Goal: Information Seeking & Learning: Check status

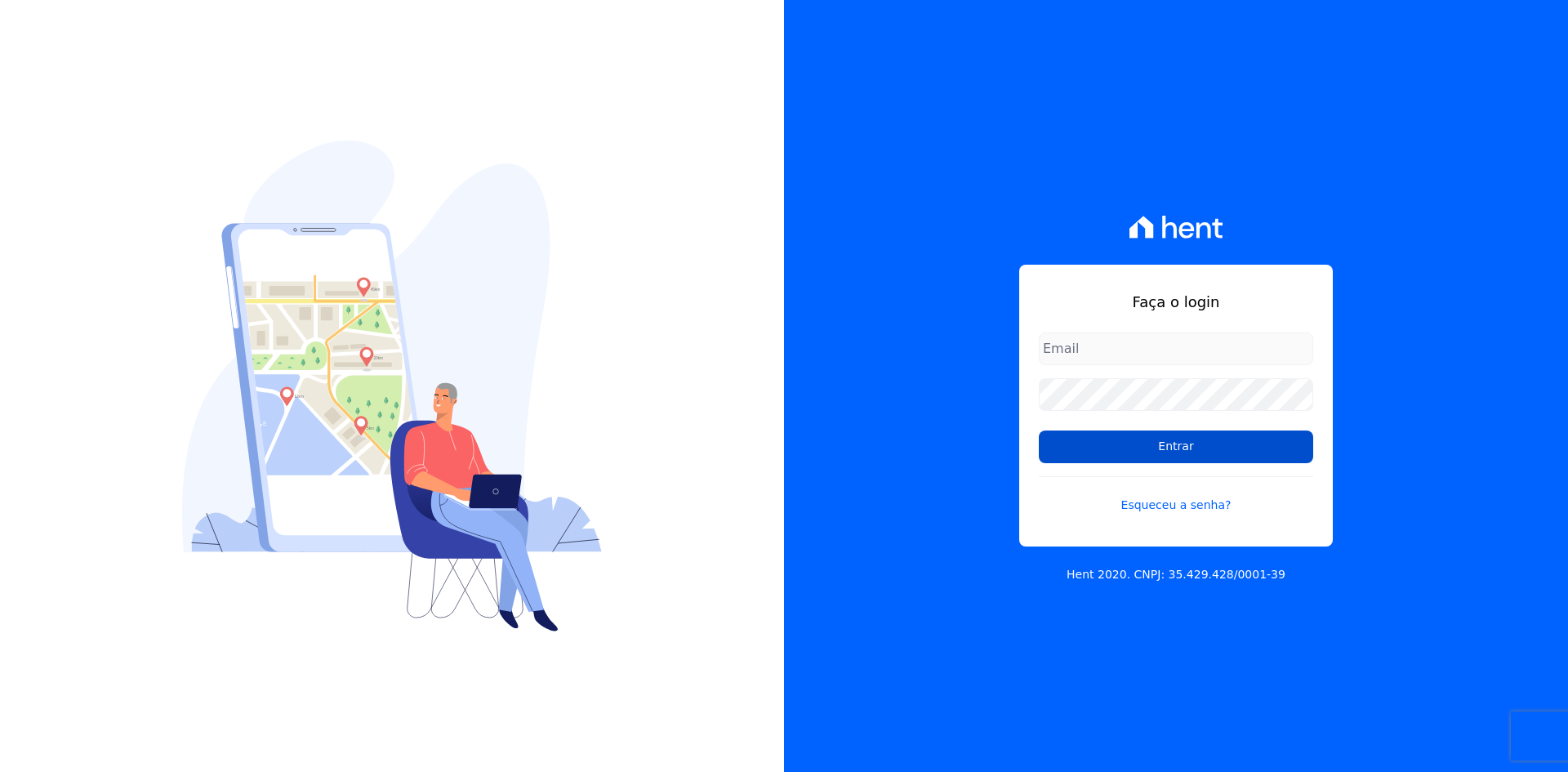
type input "administracao@vilaurbe.com.br"
click at [1154, 442] on input "Entrar" at bounding box center [1175, 446] width 274 height 32
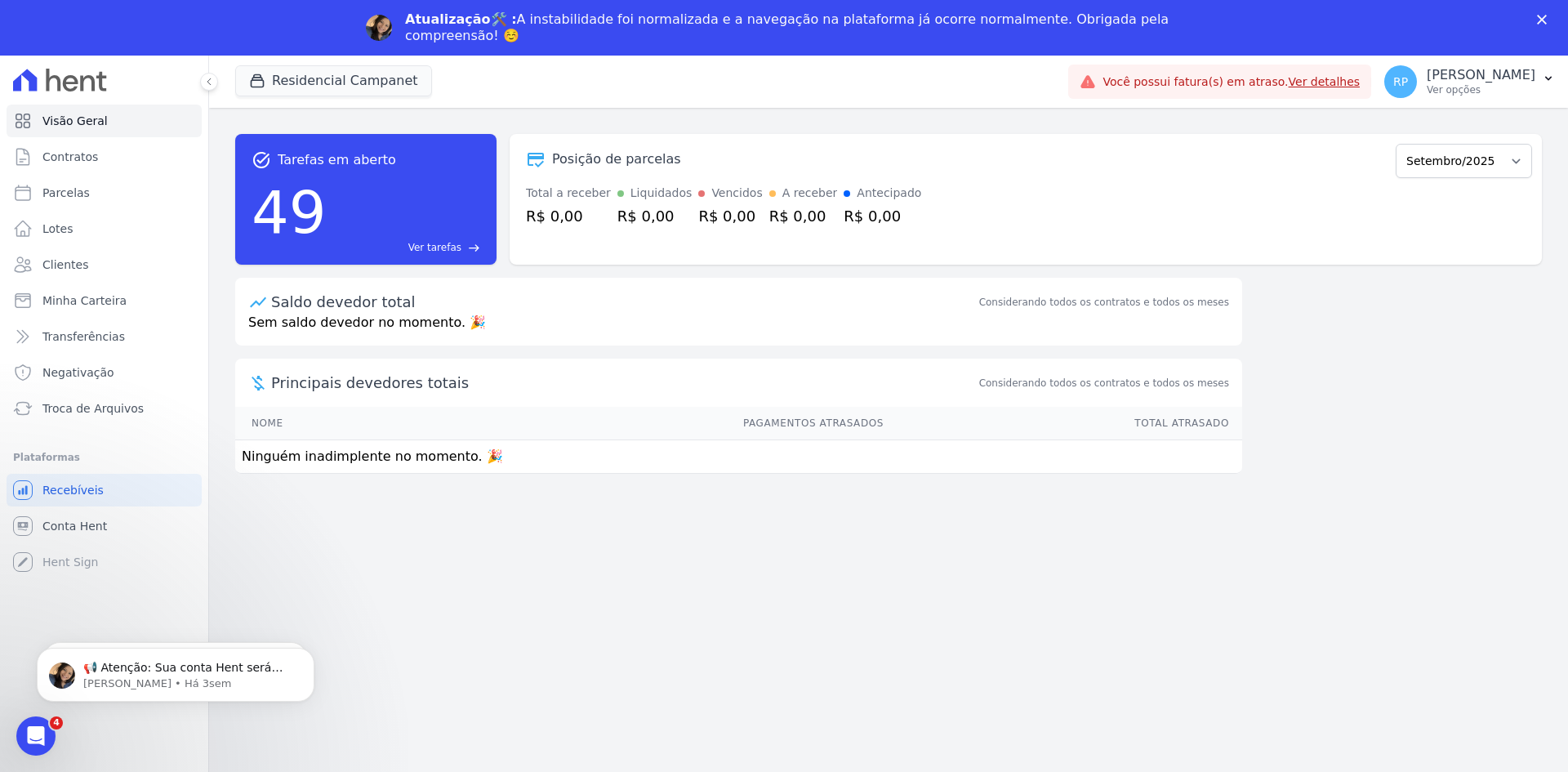
click at [1539, 16] on icon "Fechar" at bounding box center [1541, 20] width 10 height 10
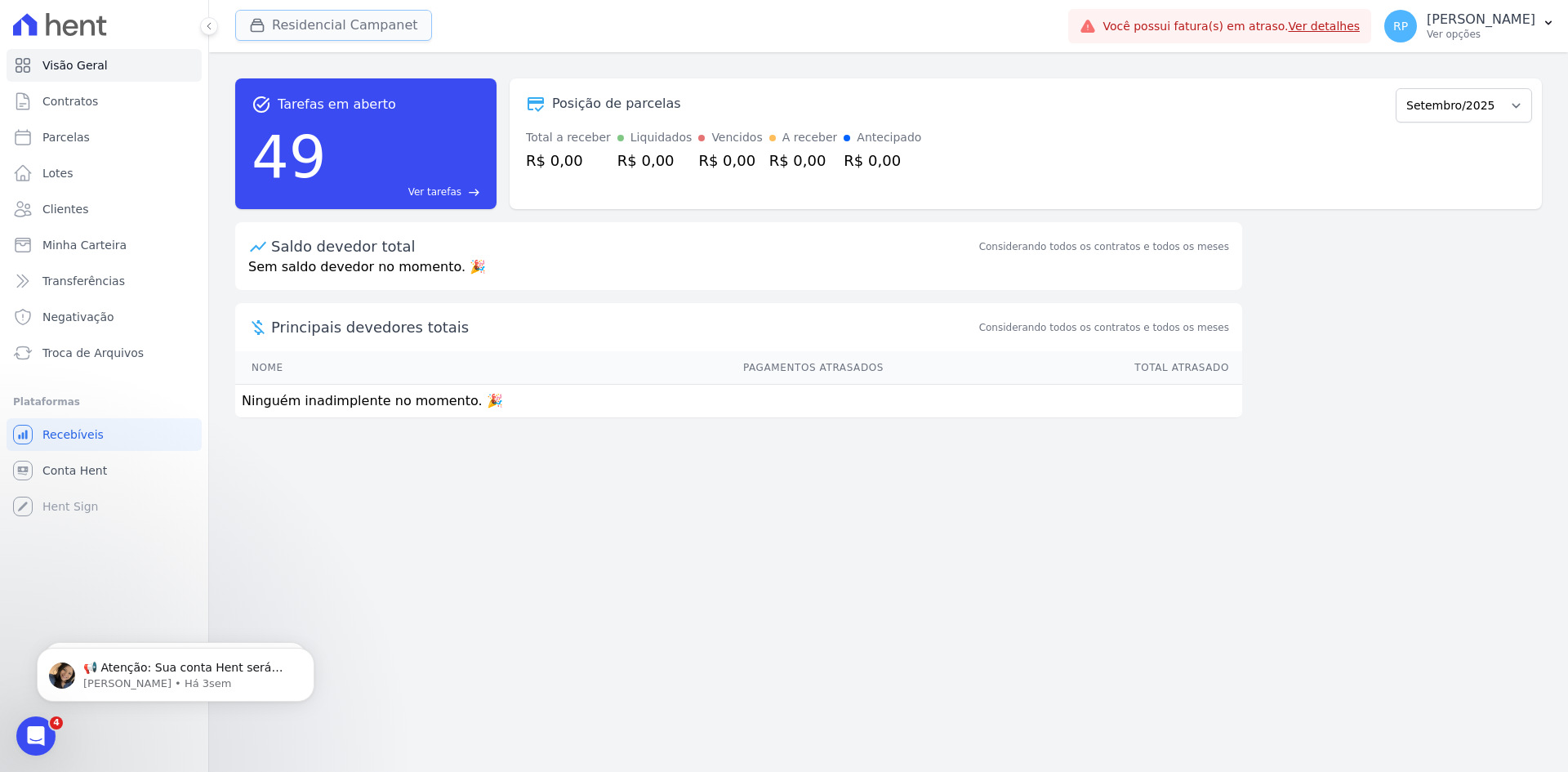
click at [366, 28] on button "Residencial Campanet" at bounding box center [333, 25] width 197 height 31
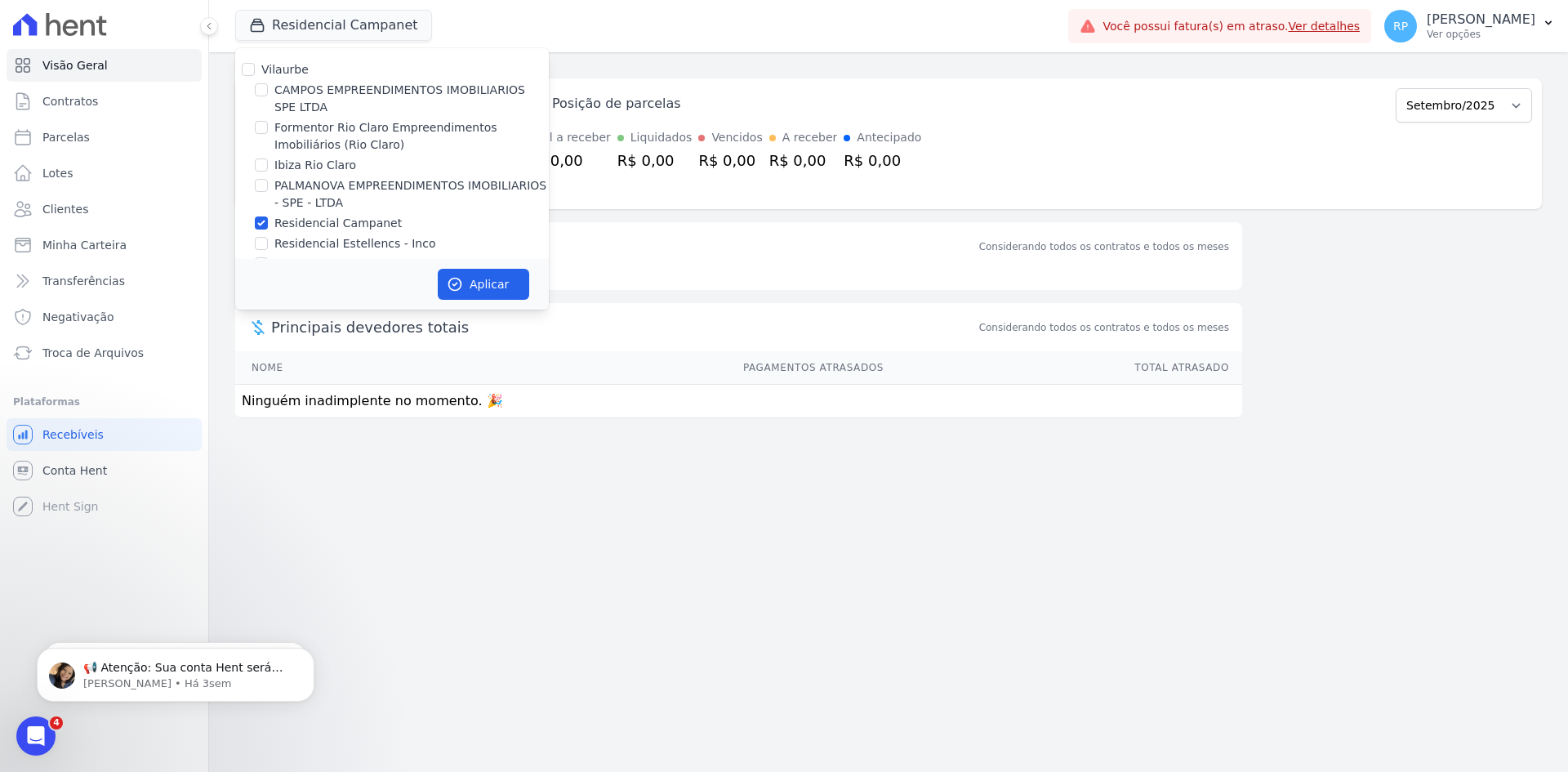
drag, startPoint x: 306, startPoint y: 224, endPoint x: 317, endPoint y: 232, distance: 13.6
click at [305, 224] on label "Residencial Campanet" at bounding box center [337, 223] width 127 height 17
click at [268, 224] on input "Residencial Campanet" at bounding box center [261, 223] width 13 height 13
checkbox input "false"
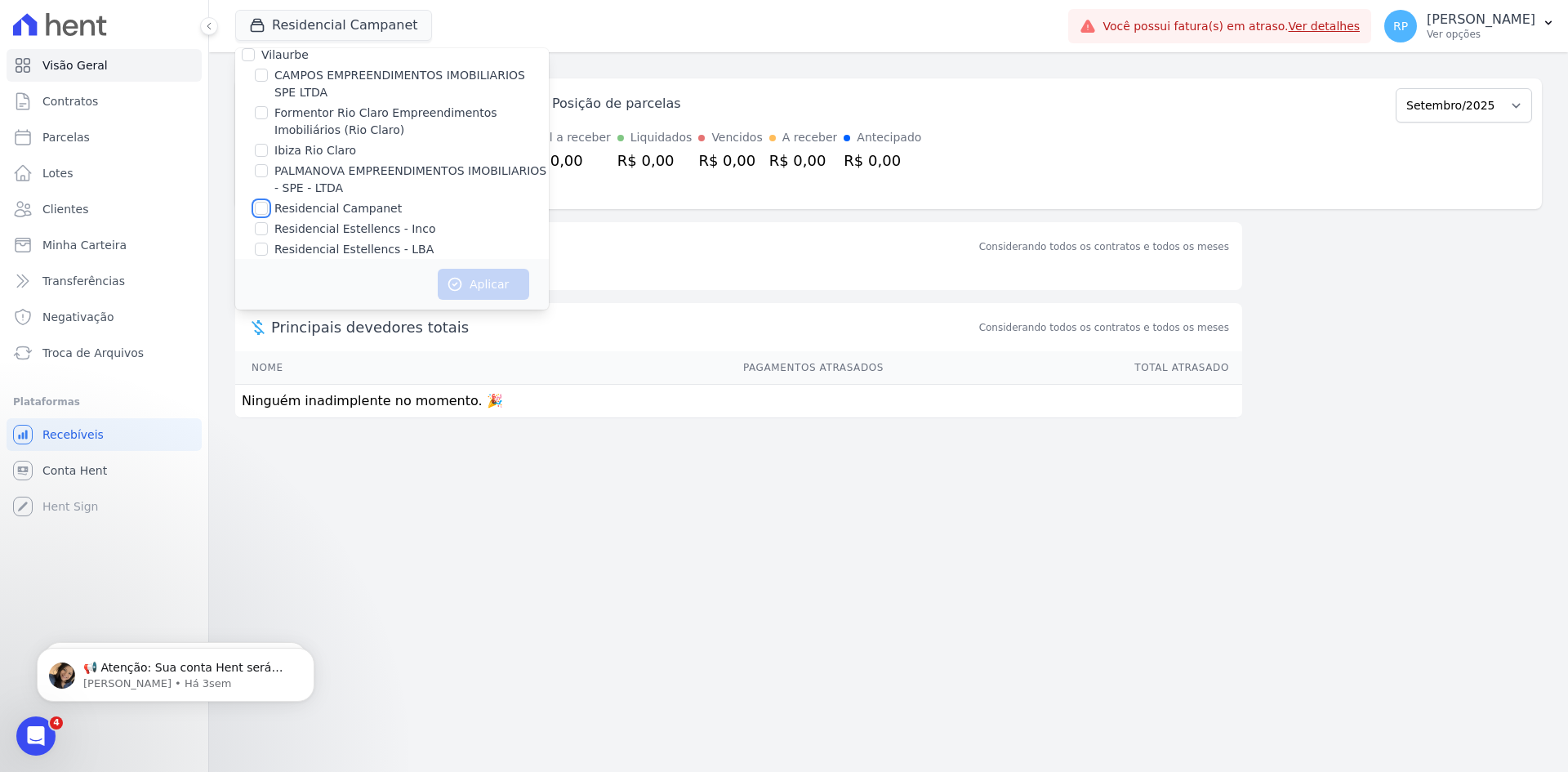
scroll to position [27, 0]
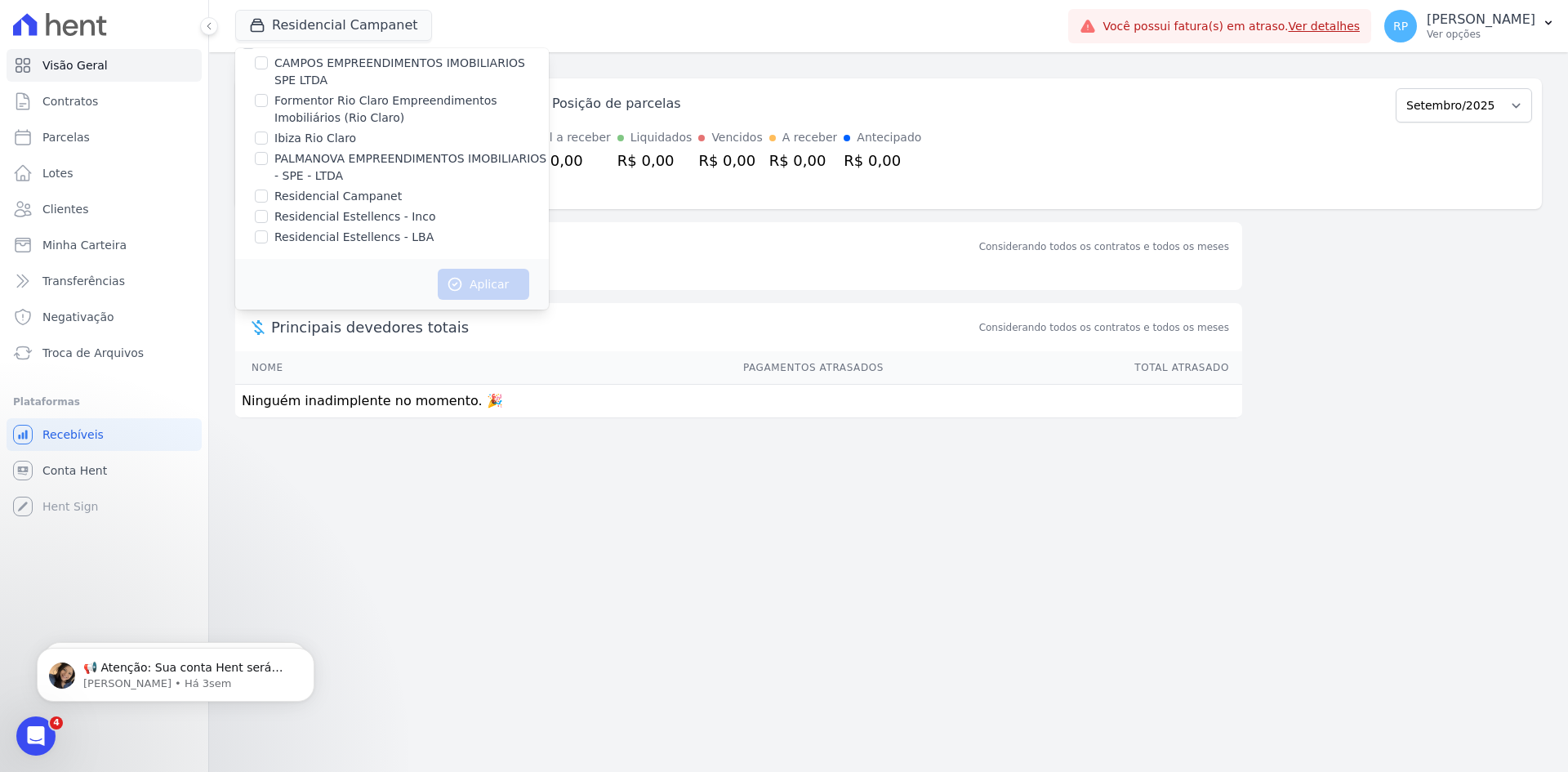
click at [362, 213] on label "Residencial Estellencs - Inco" at bounding box center [355, 217] width 162 height 17
click at [268, 213] on input "Residencial Estellencs - Inco" at bounding box center [261, 217] width 13 height 13
checkbox input "true"
drag, startPoint x: 390, startPoint y: 234, endPoint x: 380, endPoint y: 220, distance: 17.2
click at [389, 234] on label "Residencial Estellencs - LBA" at bounding box center [353, 237] width 159 height 17
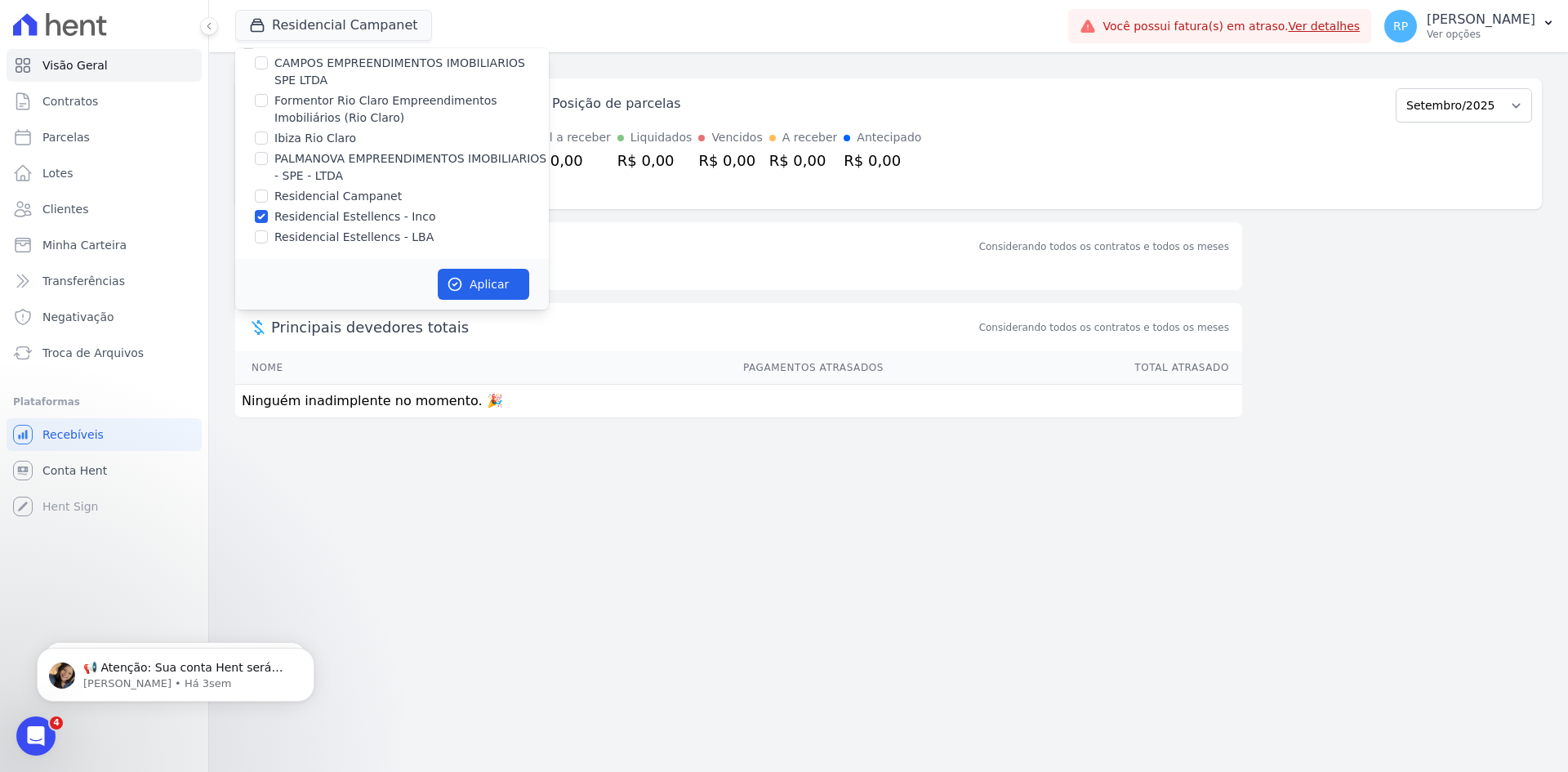
click at [268, 234] on input "Residencial Estellencs - LBA" at bounding box center [261, 237] width 13 height 13
checkbox input "true"
click at [377, 212] on label "Residencial Estellencs - Inco" at bounding box center [355, 217] width 162 height 17
click at [268, 212] on input "Residencial Estellencs - Inco" at bounding box center [261, 217] width 13 height 13
checkbox input "false"
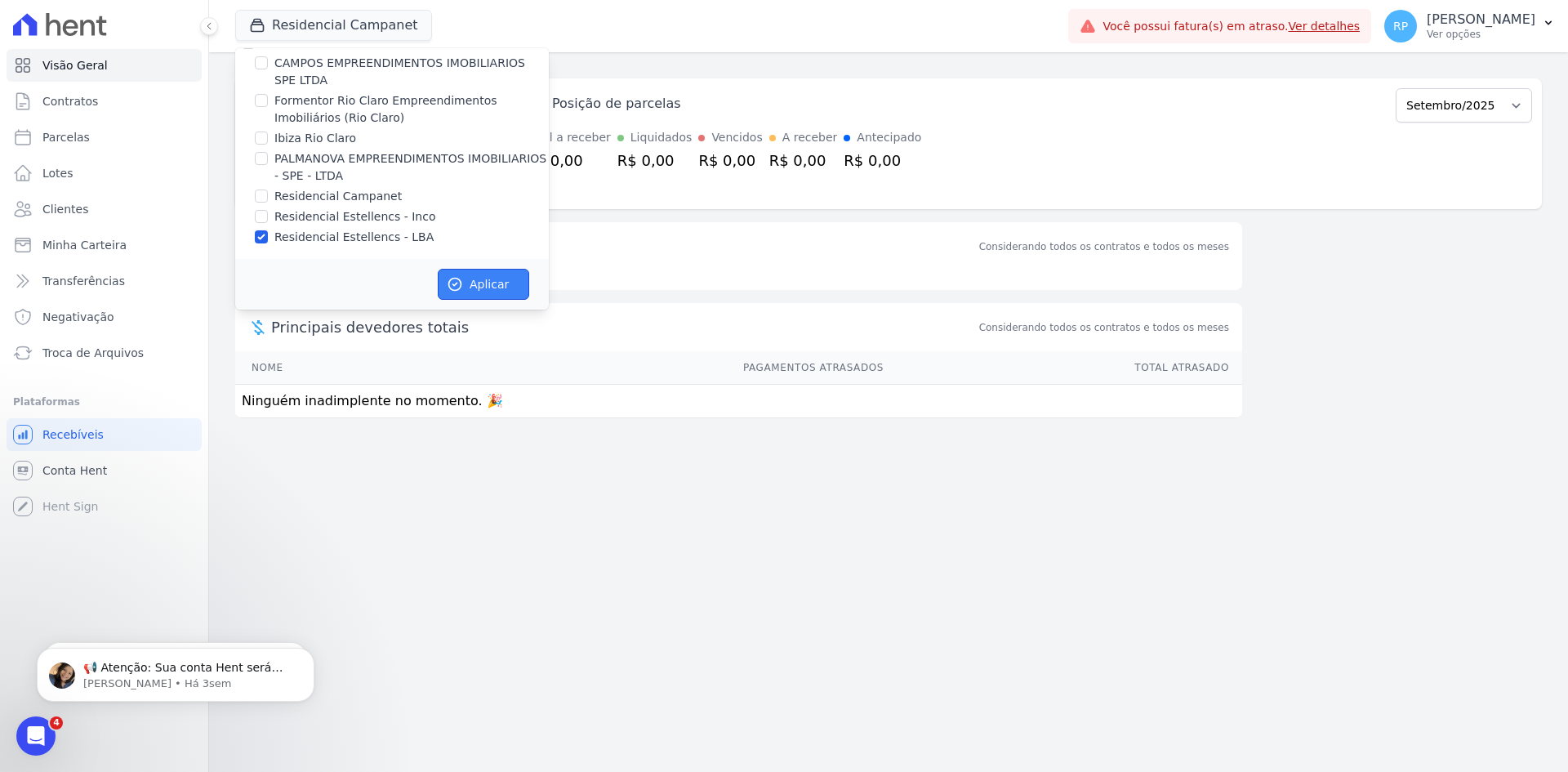
click at [490, 283] on button "Aplicar" at bounding box center [484, 284] width 92 height 31
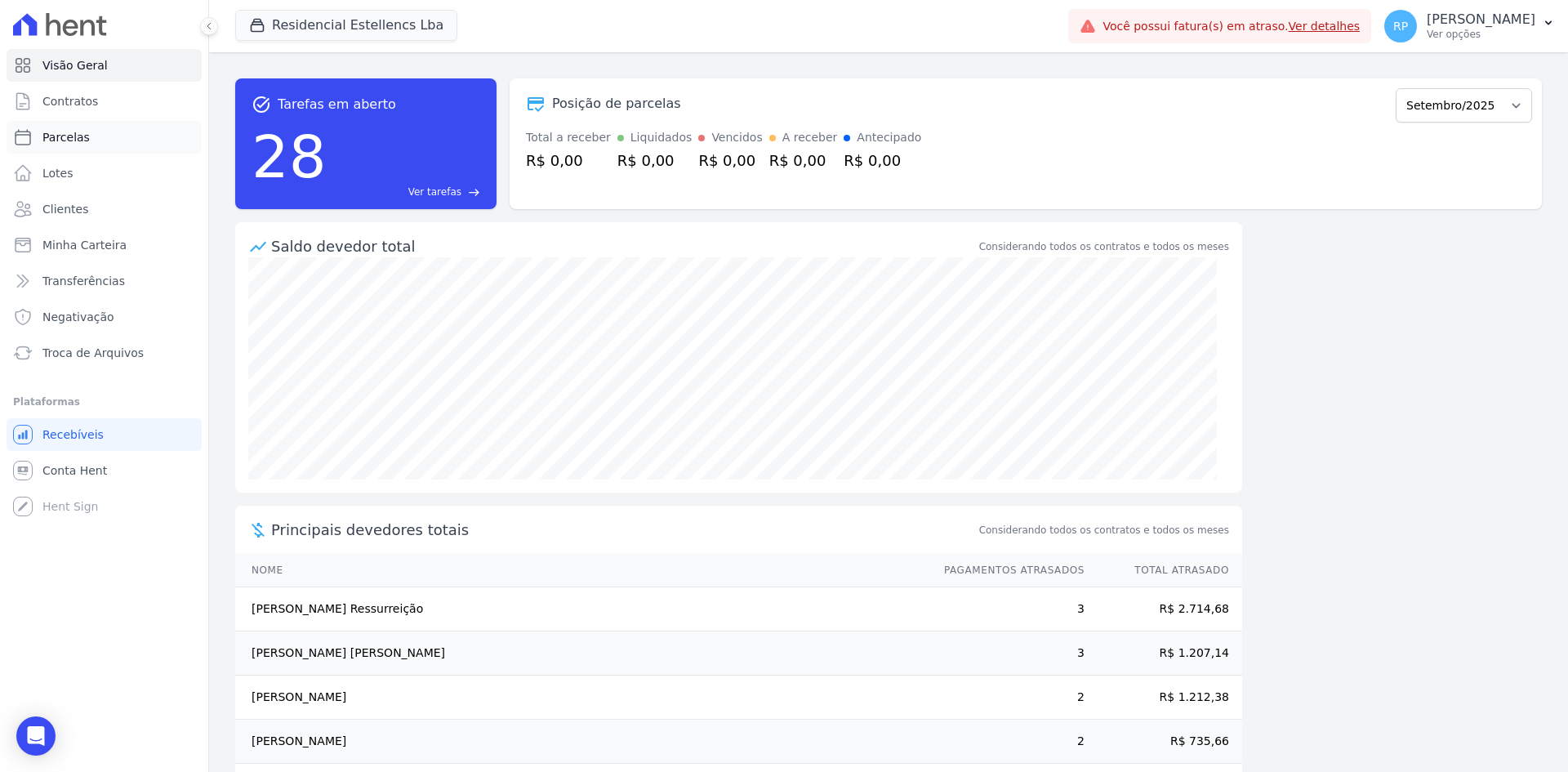
click at [66, 142] on span "Parcelas" at bounding box center [66, 137] width 47 height 17
select select
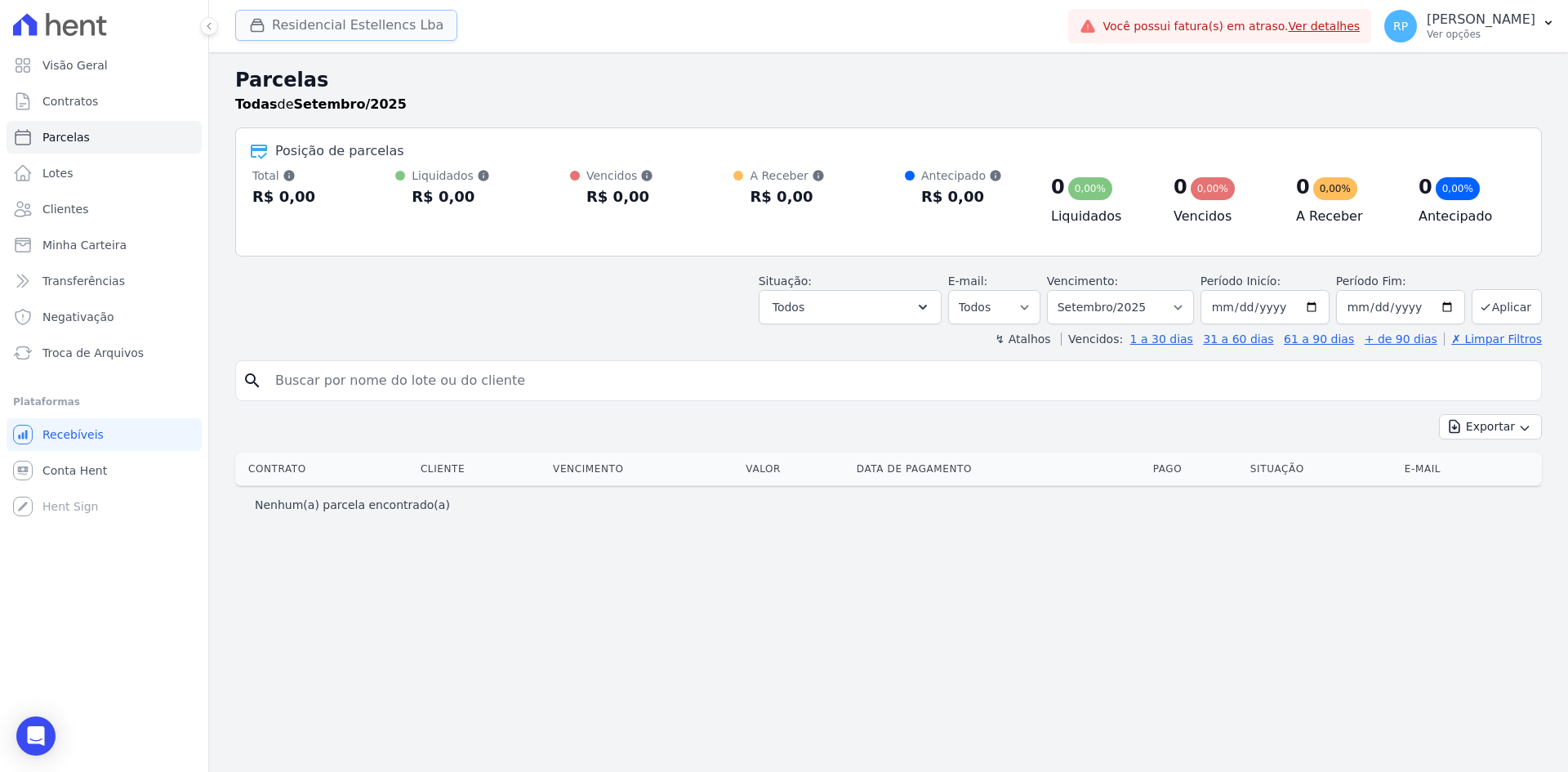
click at [397, 34] on button "Residencial Estellencs Lba" at bounding box center [346, 25] width 222 height 31
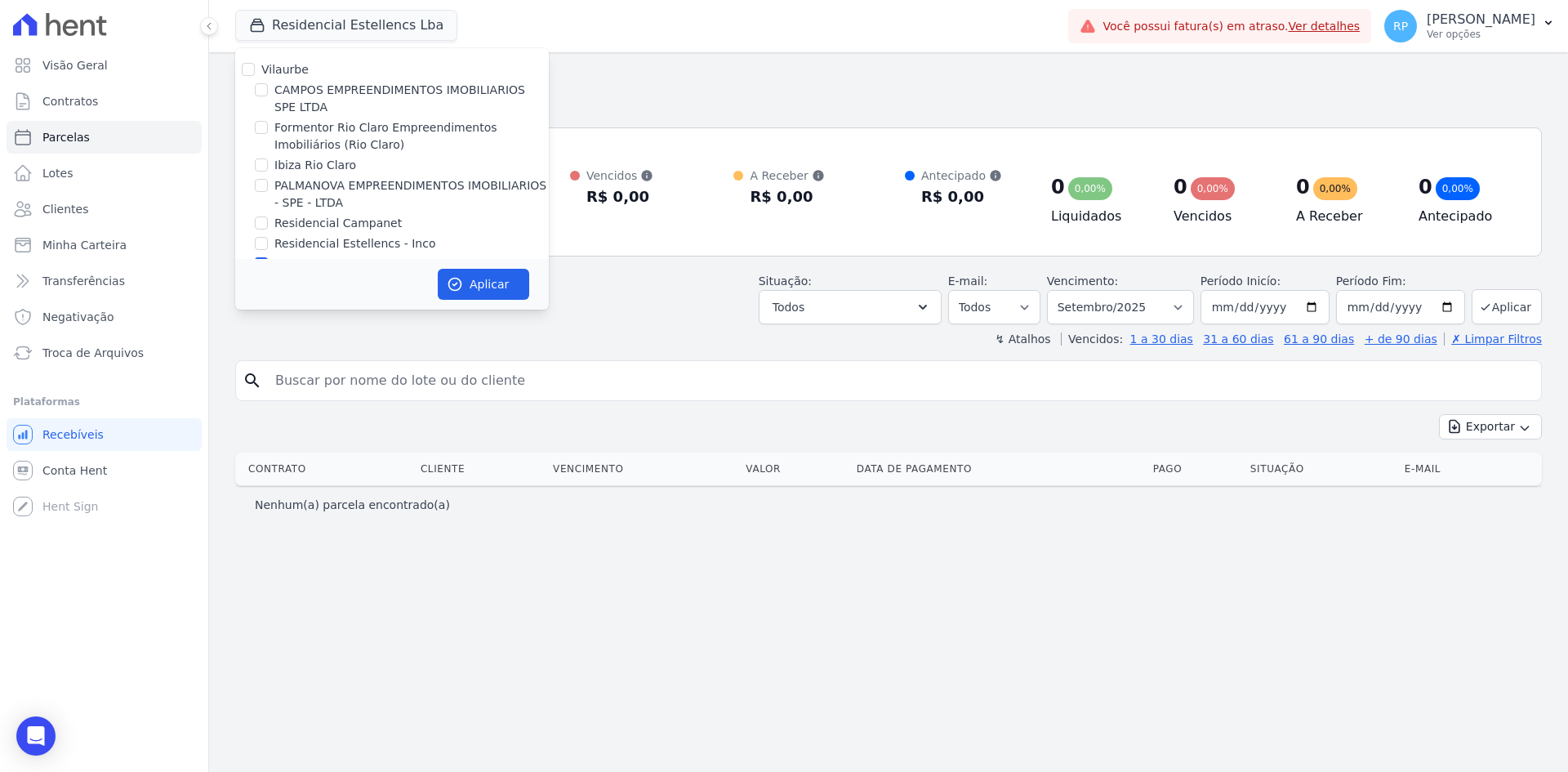
click at [842, 385] on input "search" at bounding box center [900, 380] width 1269 height 32
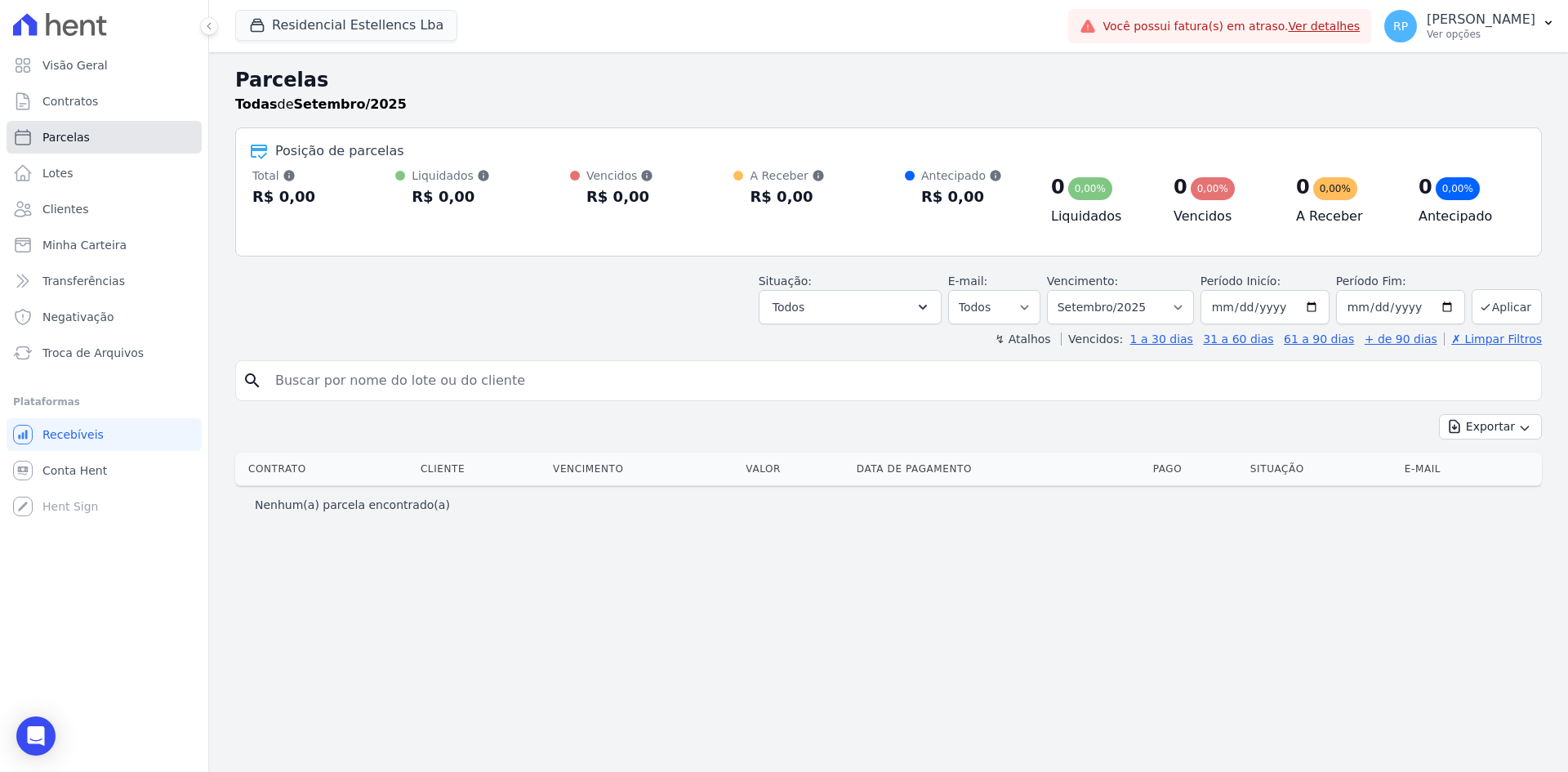
click at [69, 123] on link "Parcelas" at bounding box center [104, 137] width 195 height 32
select select
click at [107, 456] on link "Conta Hent" at bounding box center [104, 470] width 195 height 32
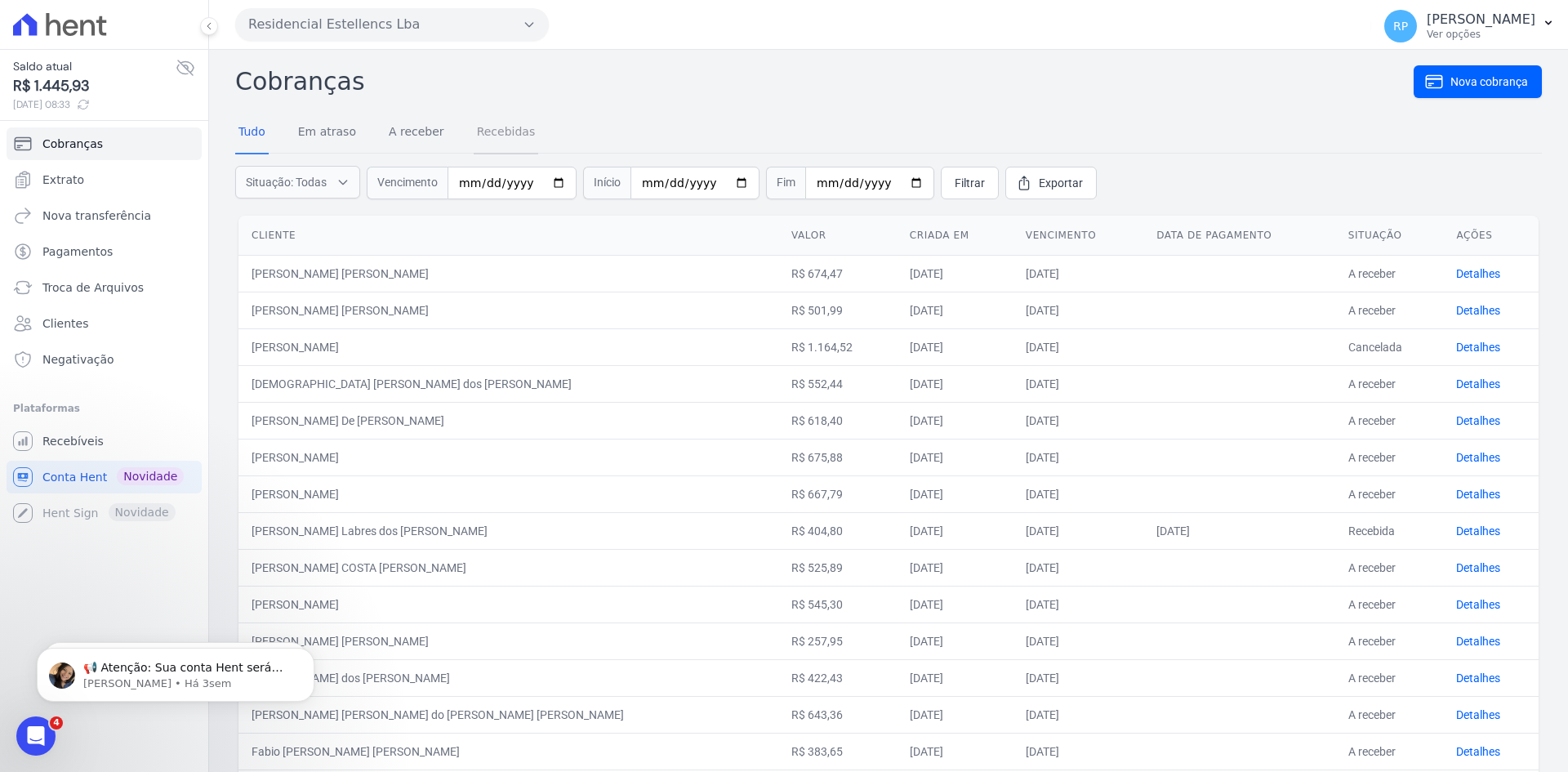
click at [502, 121] on link "Recebidas" at bounding box center [506, 132] width 65 height 42
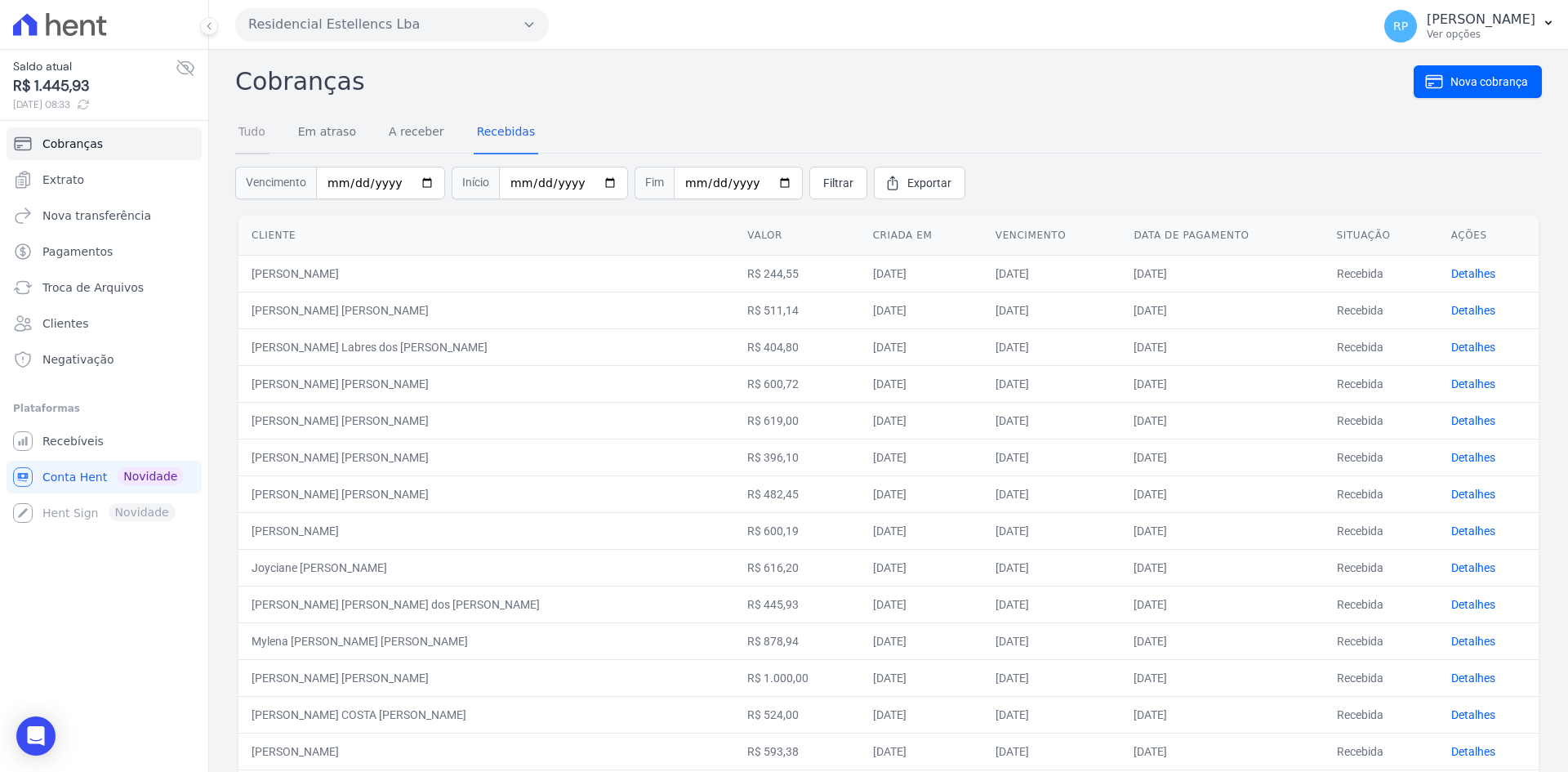
click at [266, 139] on link "Tudo" at bounding box center [251, 132] width 33 height 42
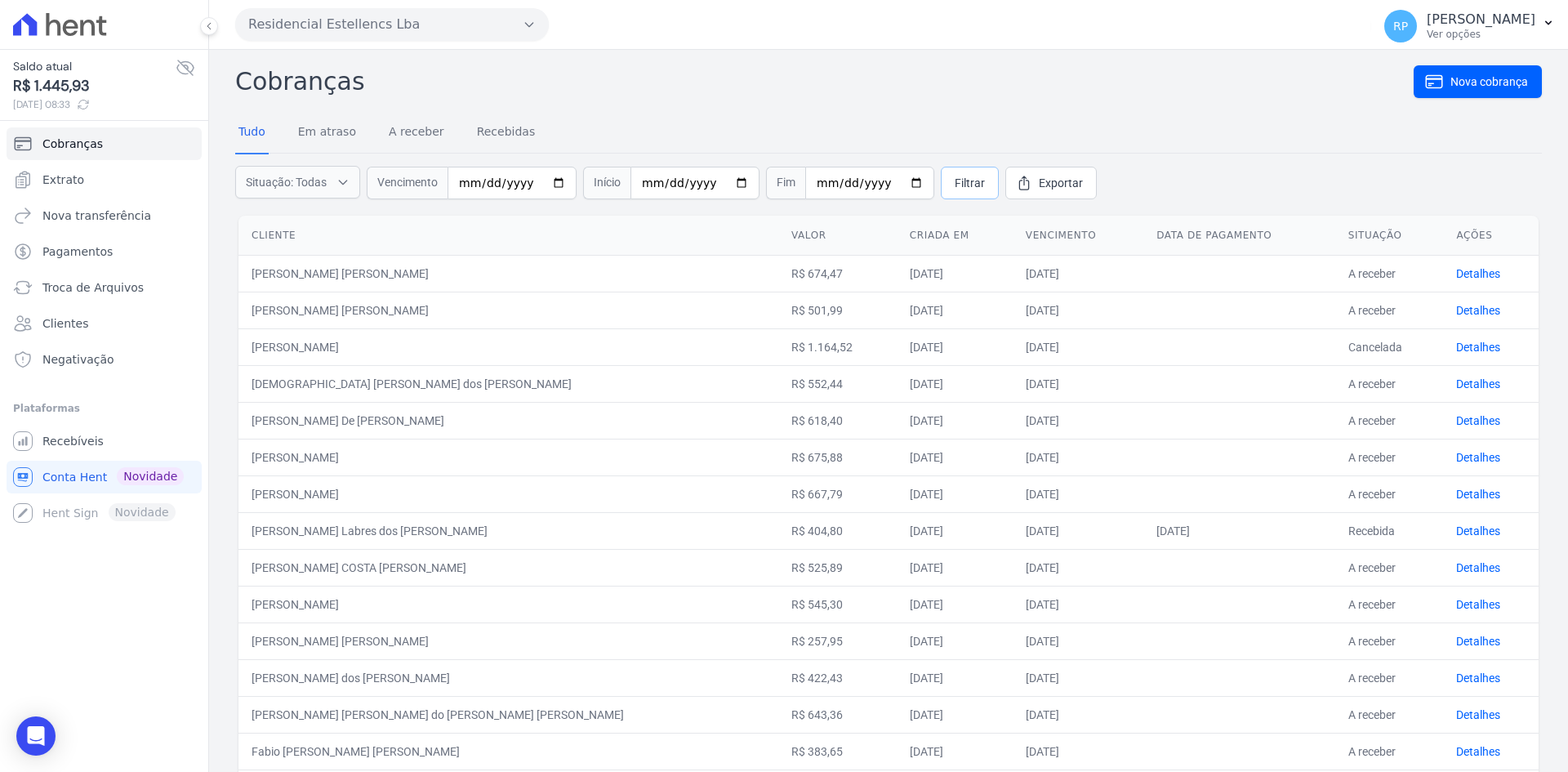
click at [954, 173] on link "Filtrar" at bounding box center [970, 182] width 58 height 32
click at [487, 184] on span "Situação: Em atraso, A receber, Recebidas, Canceladas" at bounding box center [383, 182] width 275 height 17
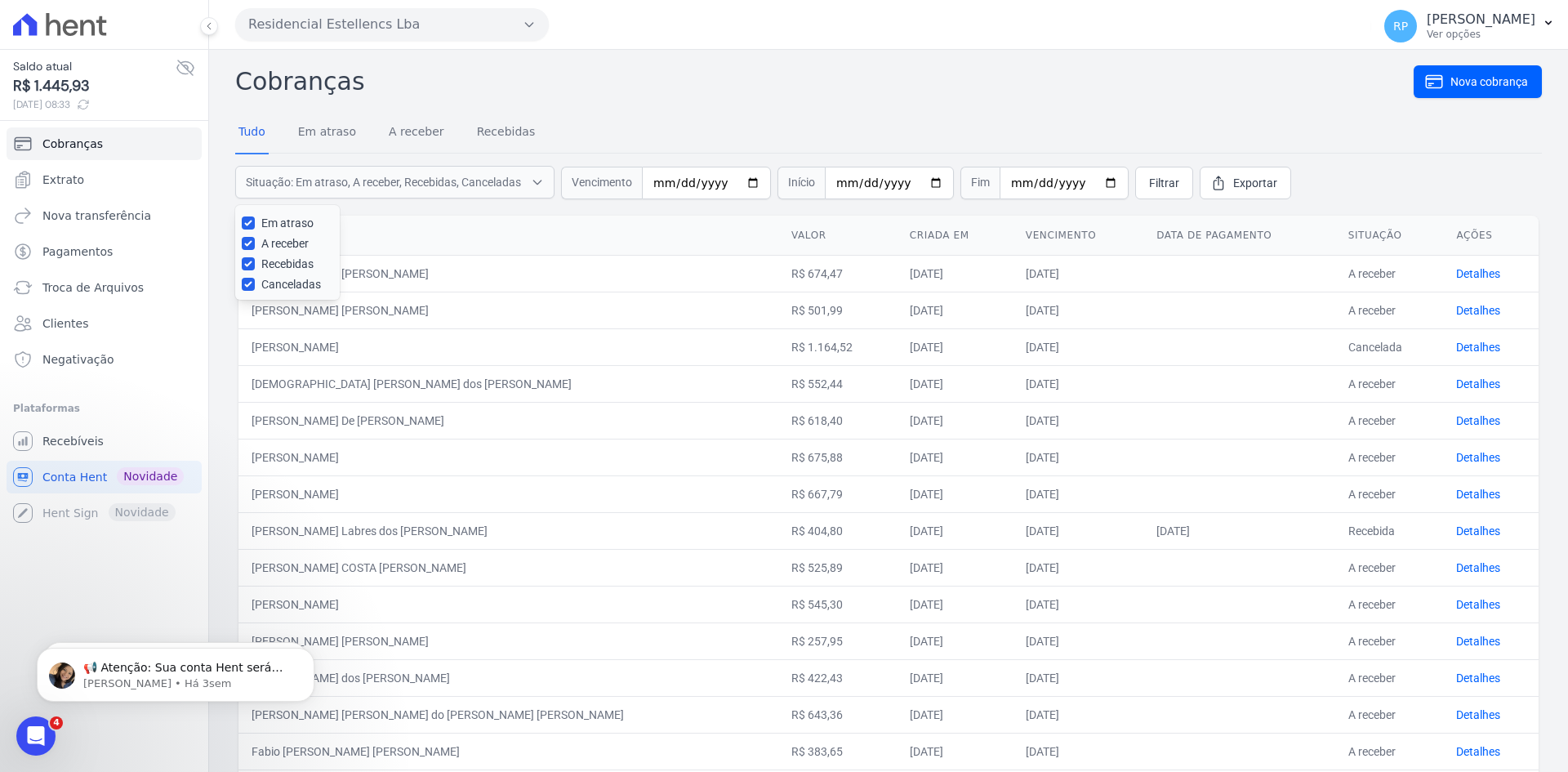
click at [284, 249] on label "A receber" at bounding box center [285, 243] width 47 height 13
click at [255, 249] on input "A receber" at bounding box center [248, 243] width 13 height 13
checkbox input "false"
click at [294, 271] on label "Recebidas" at bounding box center [287, 264] width 52 height 13
click at [255, 271] on input "Recebidas" at bounding box center [248, 264] width 13 height 13
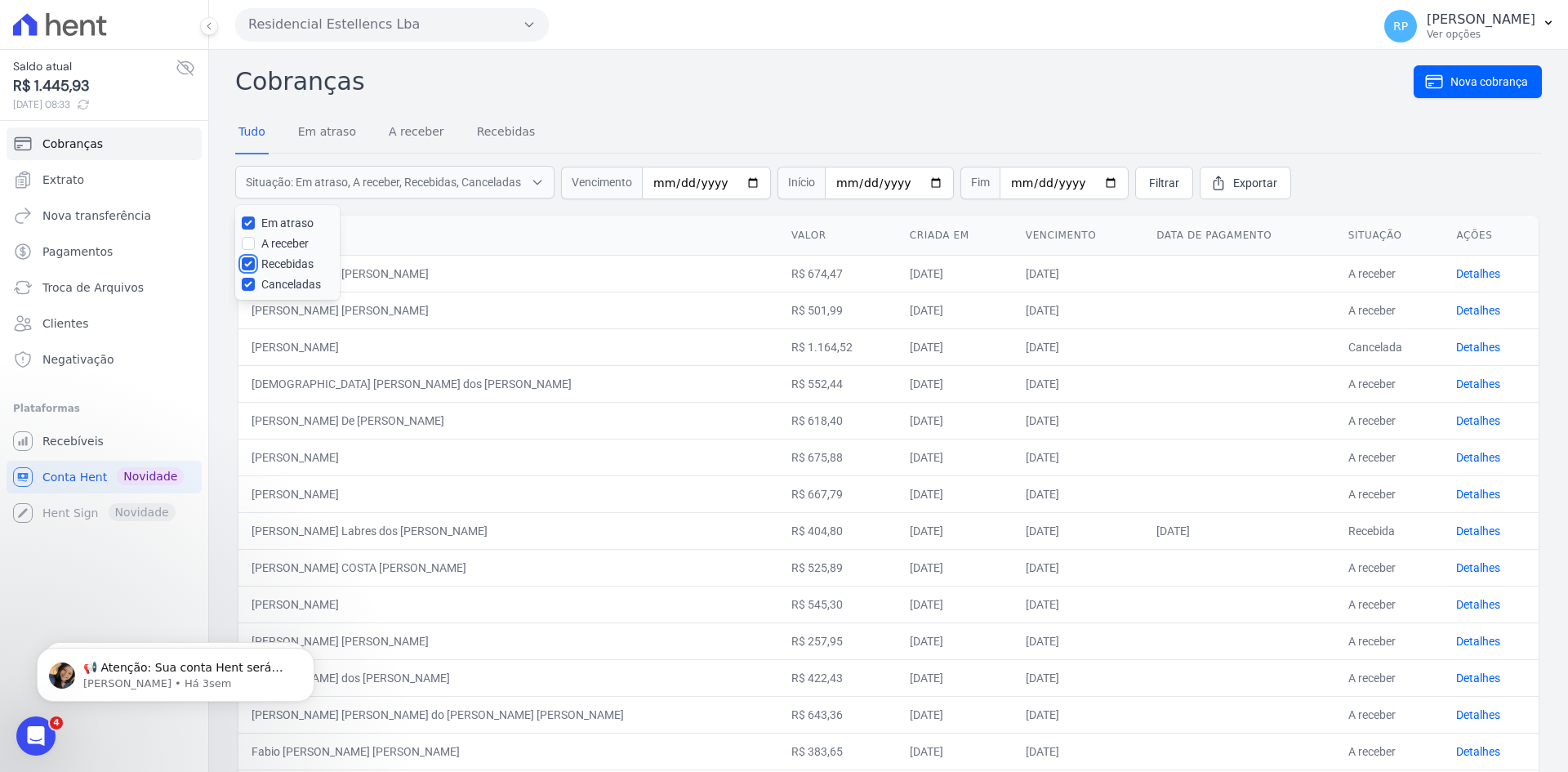
checkbox input "false"
click at [304, 291] on label "Canceladas" at bounding box center [291, 284] width 60 height 13
click at [255, 291] on input "Canceladas" at bounding box center [248, 284] width 13 height 13
checkbox input "false"
click at [1135, 181] on link "Filtrar" at bounding box center [1164, 182] width 58 height 32
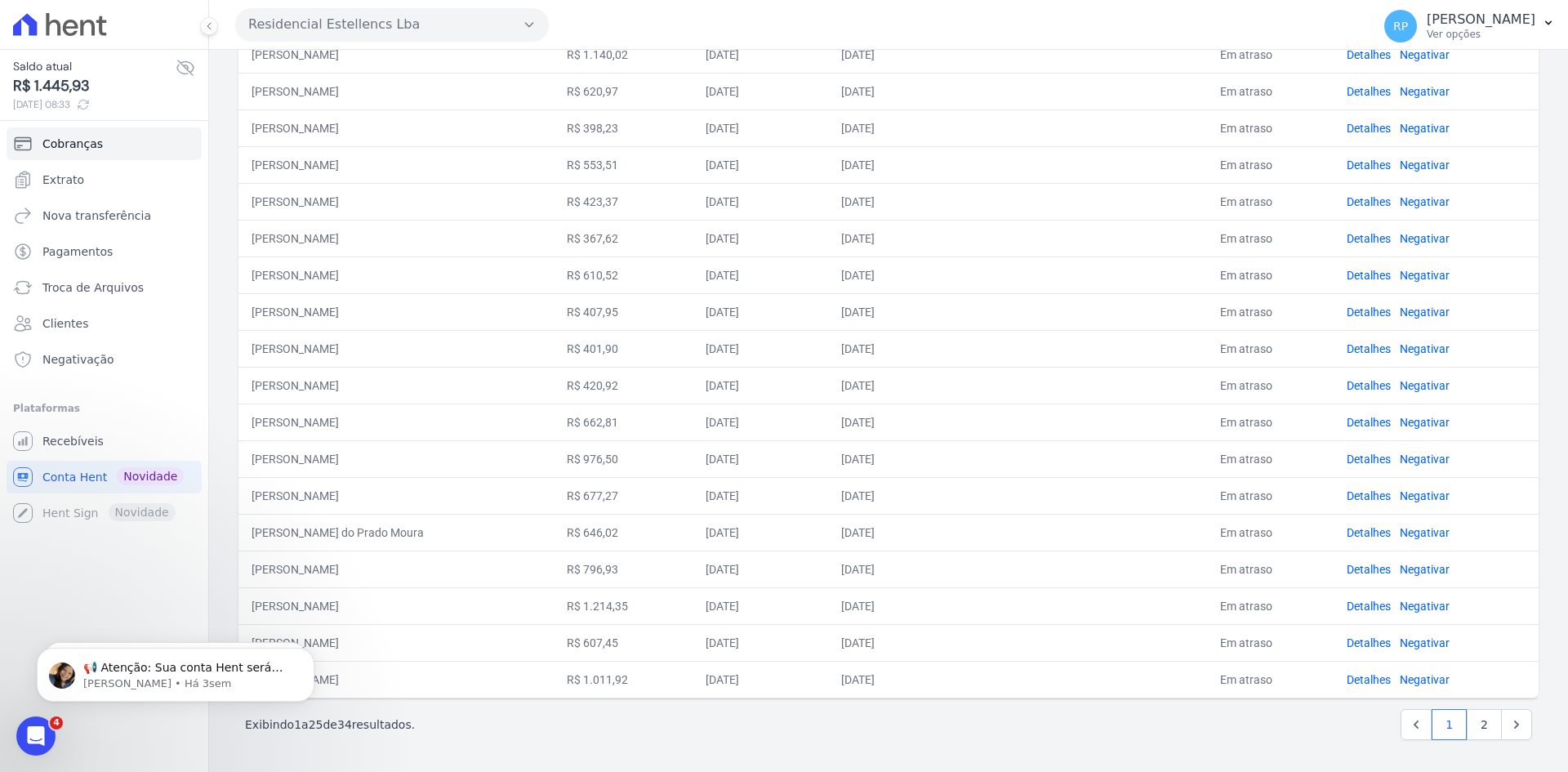
scroll to position [477, 0]
drag, startPoint x: 441, startPoint y: 99, endPoint x: 950, endPoint y: 93, distance: 509.0
click at [950, 93] on tr "[PERSON_NAME] R$ 620,97 [DATE] [DATE] Em atraso Detalhes Negativar" at bounding box center [888, 90] width 1300 height 37
click at [1002, 152] on td at bounding box center [1094, 164] width 225 height 37
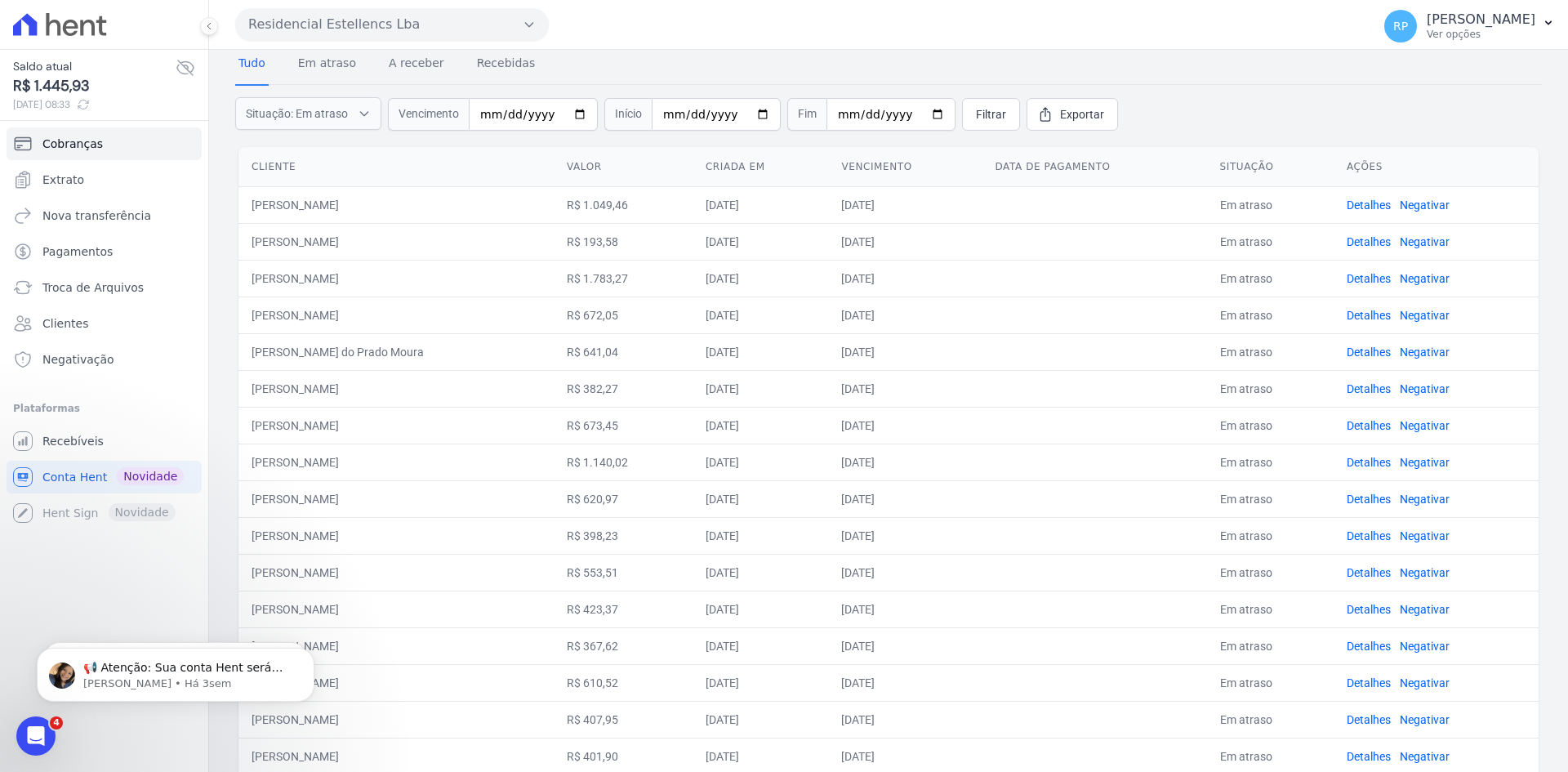
scroll to position [0, 0]
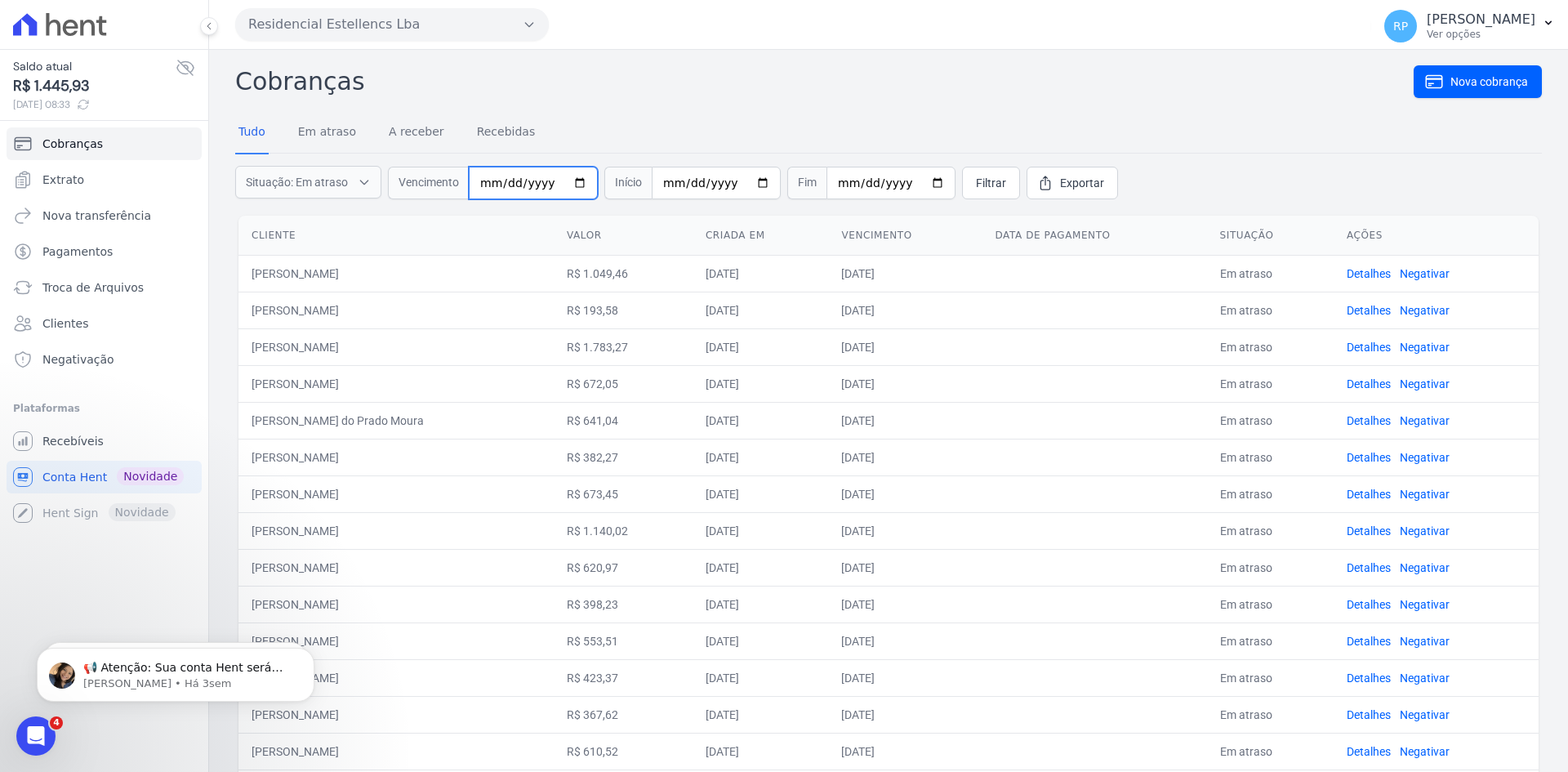
click at [567, 183] on input "date" at bounding box center [533, 182] width 129 height 32
type input "2025-07-01"
click at [740, 178] on input "date" at bounding box center [715, 182] width 129 height 32
type input "2025-07-30"
click at [976, 178] on span "Filtrar" at bounding box center [991, 183] width 30 height 17
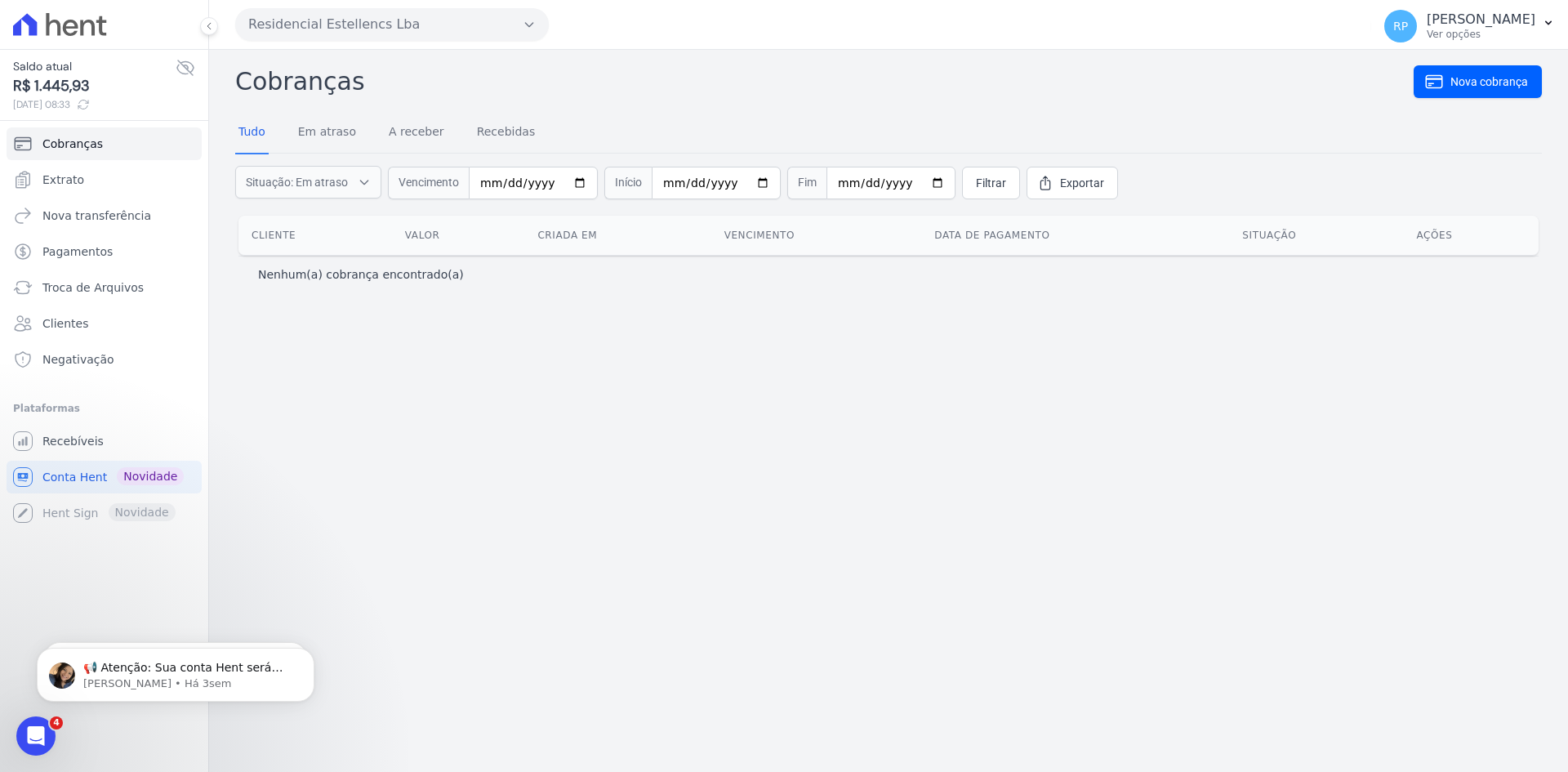
click at [34, 14] on icon at bounding box center [60, 24] width 94 height 22
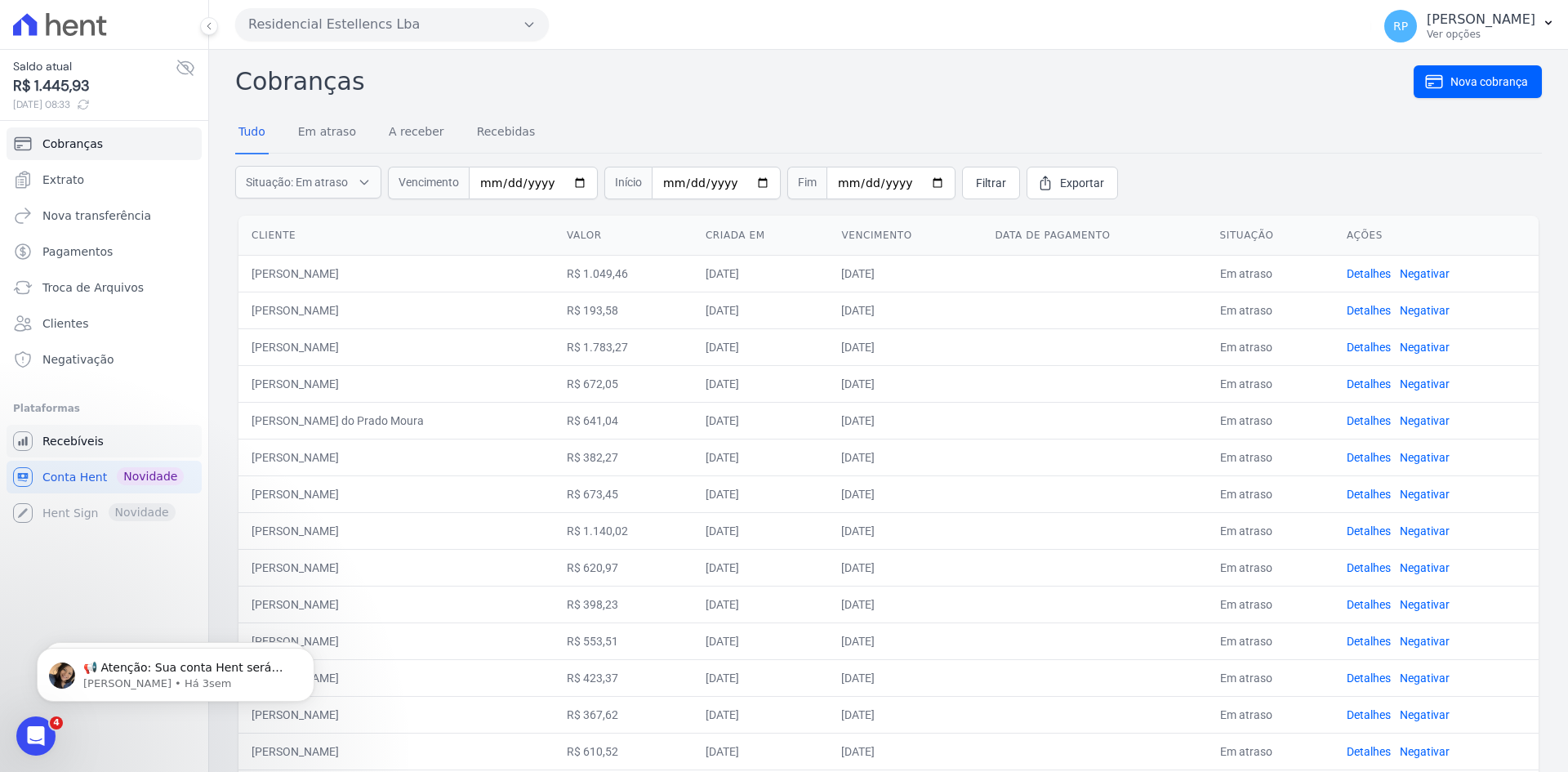
click at [79, 441] on span "Recebíveis" at bounding box center [73, 441] width 62 height 17
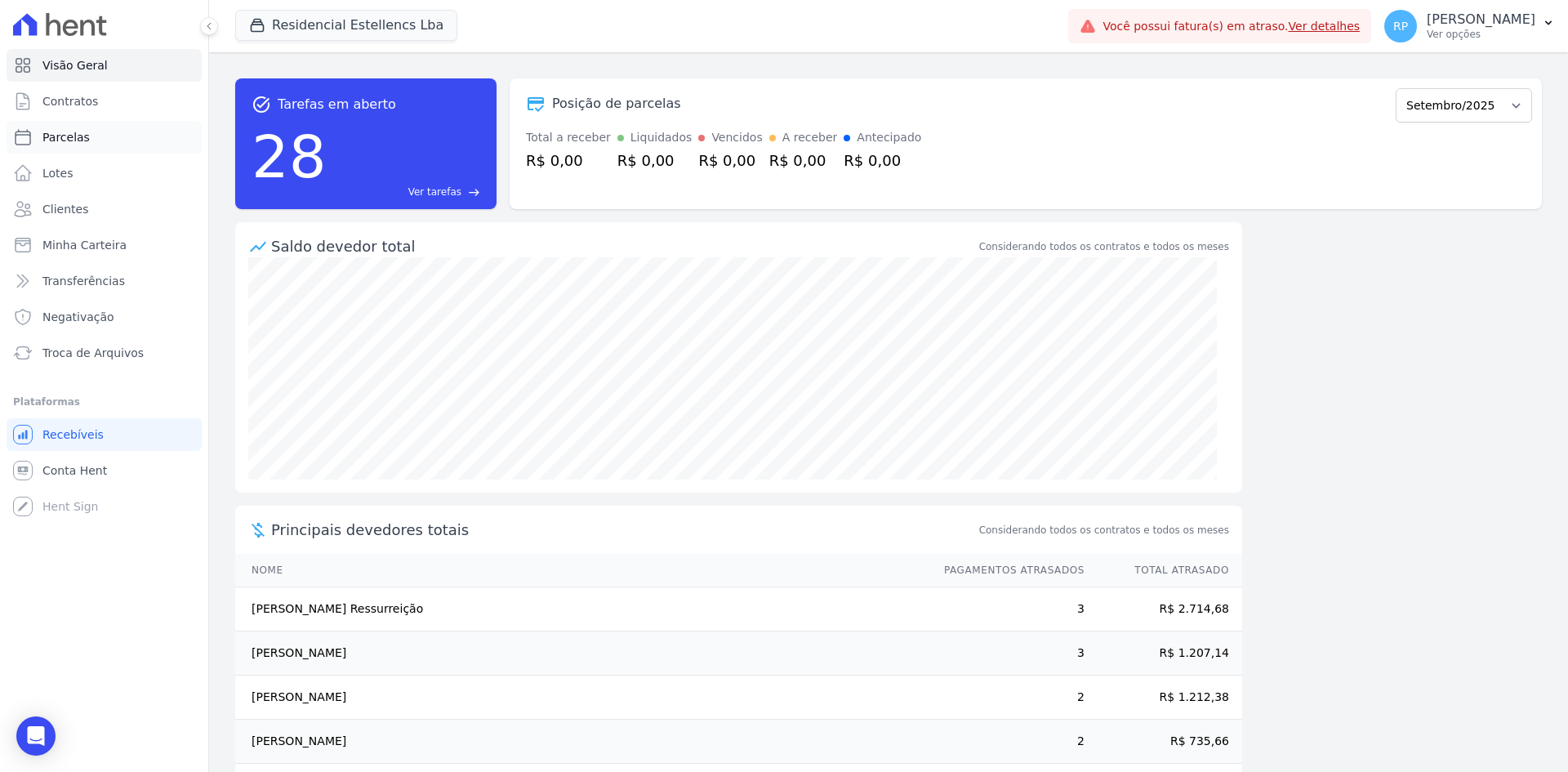
drag, startPoint x: 65, startPoint y: 134, endPoint x: 90, endPoint y: 141, distance: 26.0
click at [65, 133] on span "Parcelas" at bounding box center [66, 137] width 47 height 17
select select
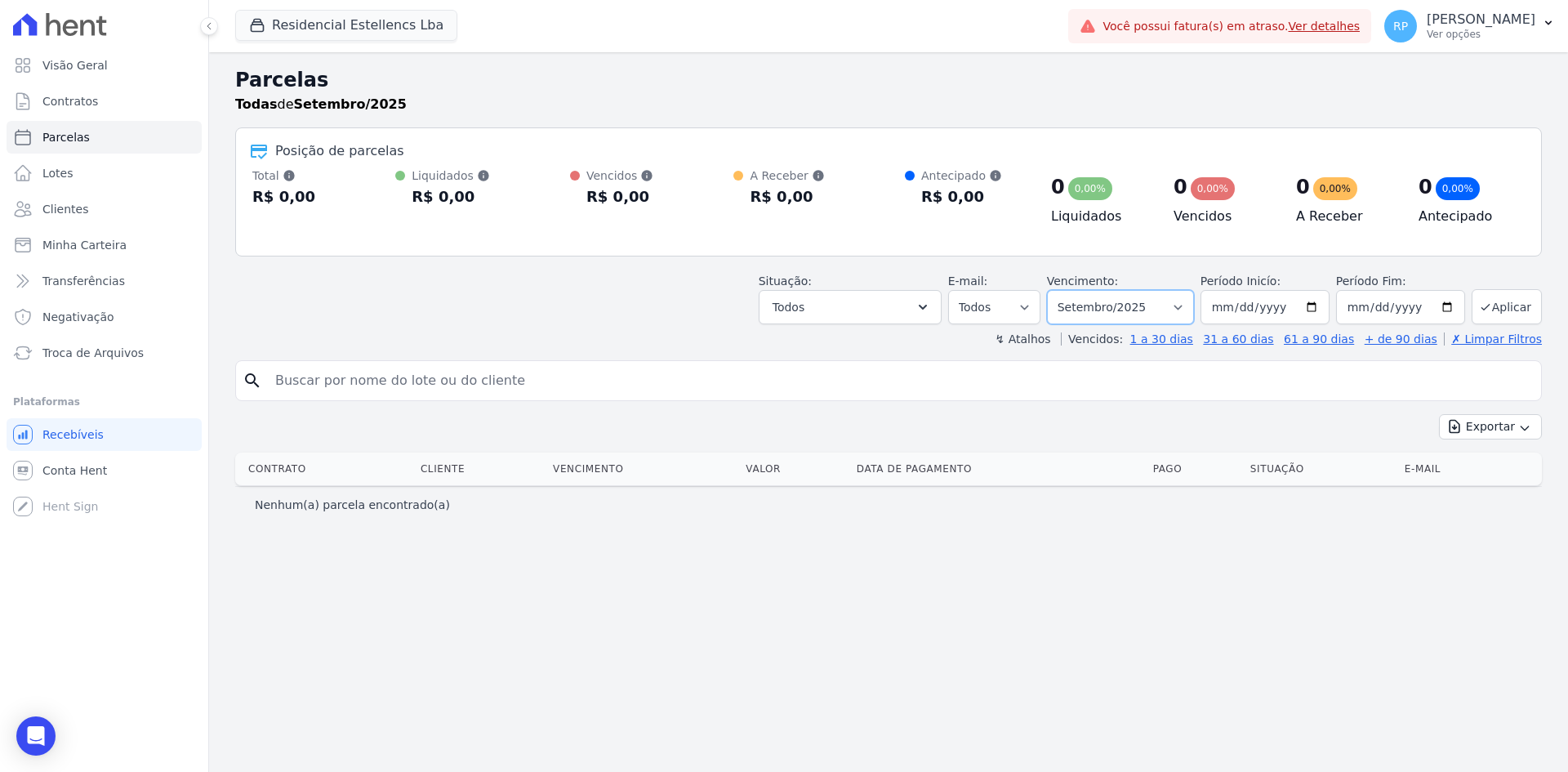
drag, startPoint x: 1094, startPoint y: 306, endPoint x: 1101, endPoint y: 313, distance: 9.9
click at [1094, 306] on select "Filtrar por período ──────── Todos os meses Março/2018 Abril/2018 Maio/2018 Jun…" at bounding box center [1120, 306] width 147 height 34
select select "07/2025"
click at [1070, 290] on select "Filtrar por período ──────── Todos os meses Março/2018 Abril/2018 Maio/2018 Jun…" at bounding box center [1120, 306] width 147 height 34
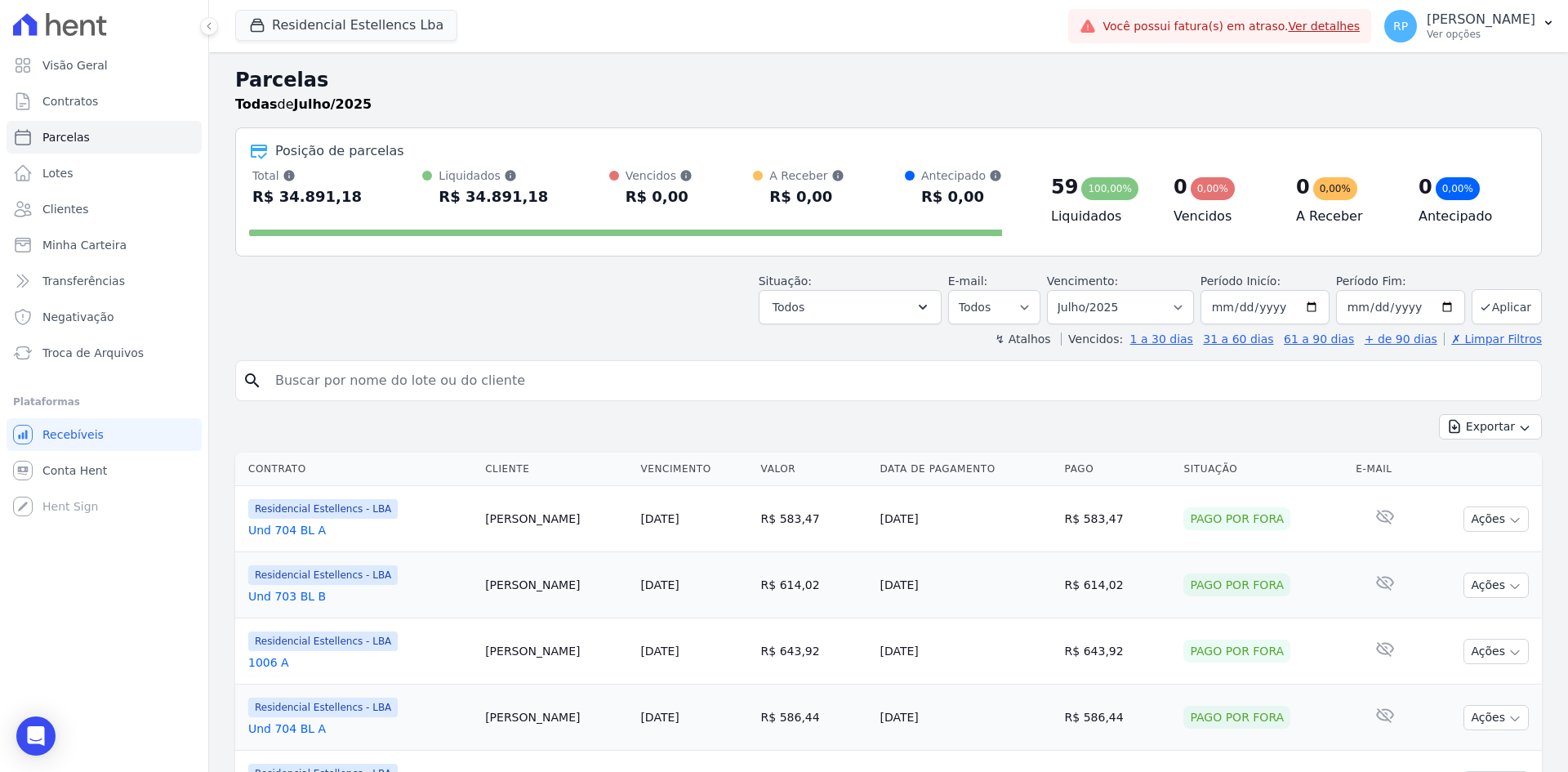
select select
click at [423, 366] on input "search" at bounding box center [900, 380] width 1269 height 32
type input "[PERSON_NAME]"
select select
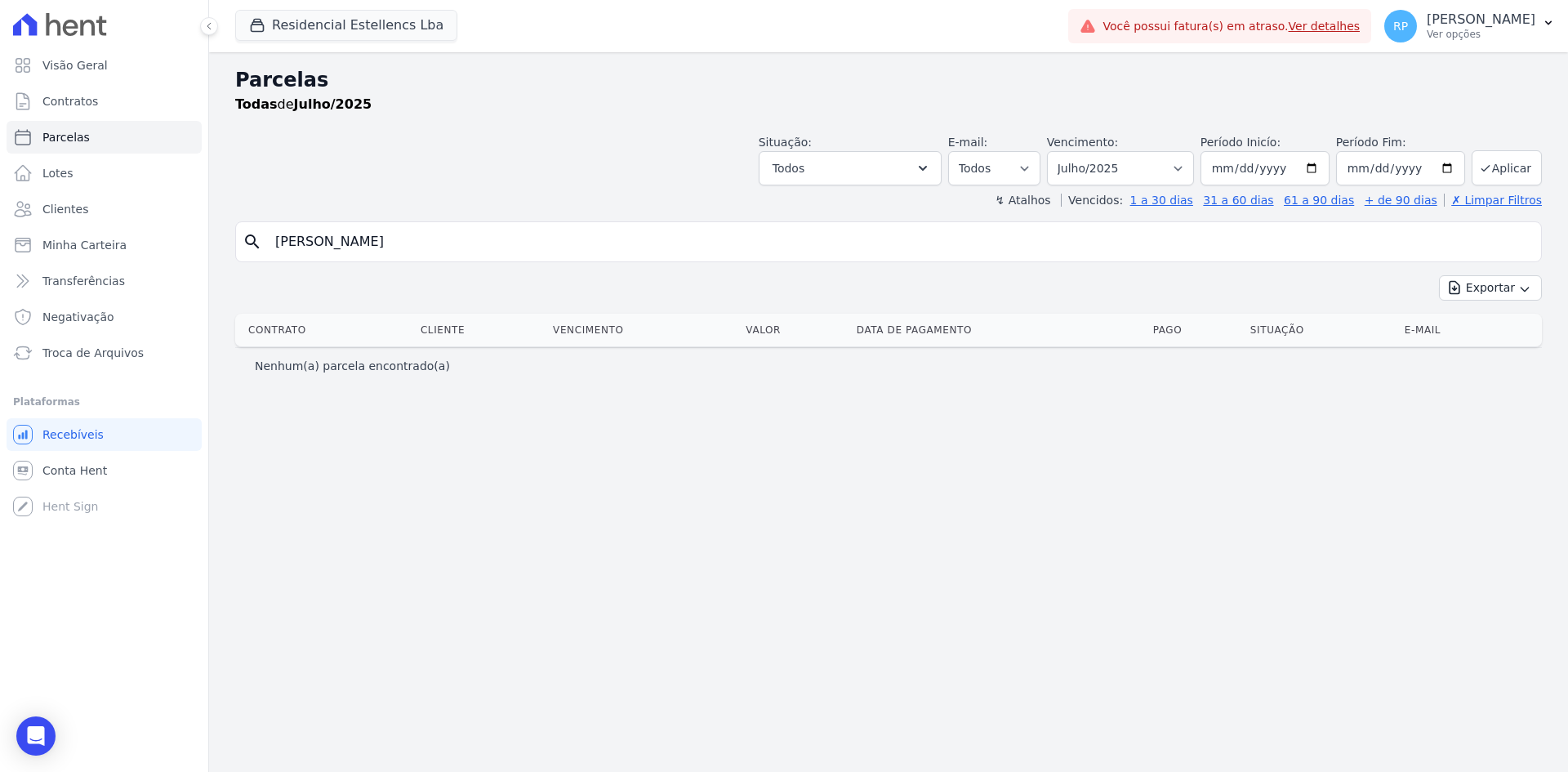
drag, startPoint x: 330, startPoint y: 232, endPoint x: 241, endPoint y: 2, distance: 246.6
click at [215, 211] on div "Parcelas Todas de Julho/2025 Situação: Agendado Em Aberto Pago Processando Canc…" at bounding box center [889, 412] width 1359 height 720
click at [360, 253] on input "[PERSON_NAME]" at bounding box center [900, 242] width 1269 height 32
drag, startPoint x: 321, startPoint y: 247, endPoint x: 171, endPoint y: 212, distance: 154.0
click at [189, 217] on div "Visão Geral Contratos [GEOGRAPHIC_DATA] Lotes Clientes Minha Carteira Transferê…" at bounding box center [784, 386] width 1568 height 772
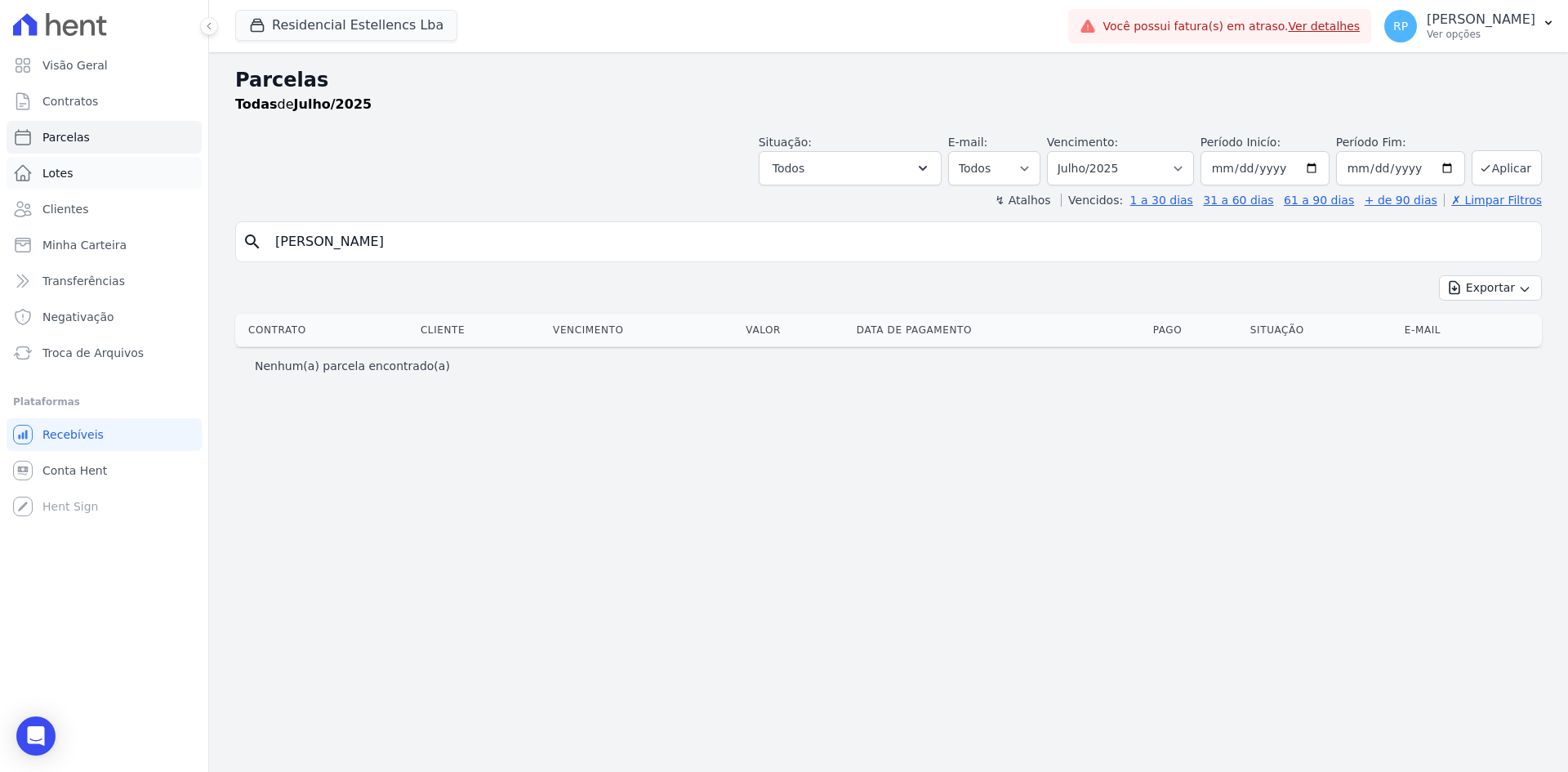
type input "<"
type input "Maximo"
select select
drag, startPoint x: 373, startPoint y: 233, endPoint x: 141, endPoint y: 181, distance: 237.8
click at [141, 179] on div "Visão Geral Contratos [GEOGRAPHIC_DATA] Lotes Clientes Minha Carteira Transferê…" at bounding box center [784, 386] width 1568 height 772
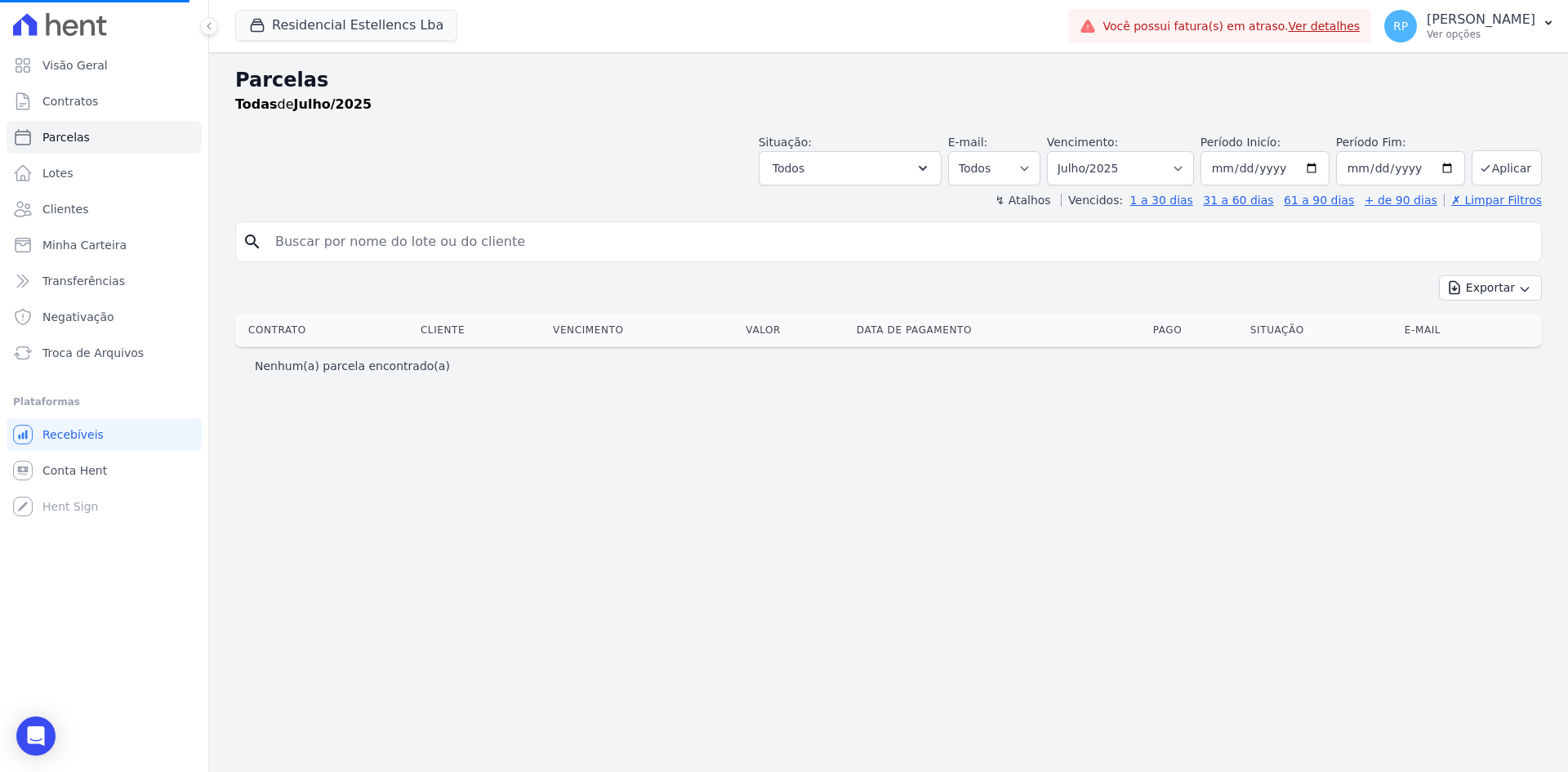
select select
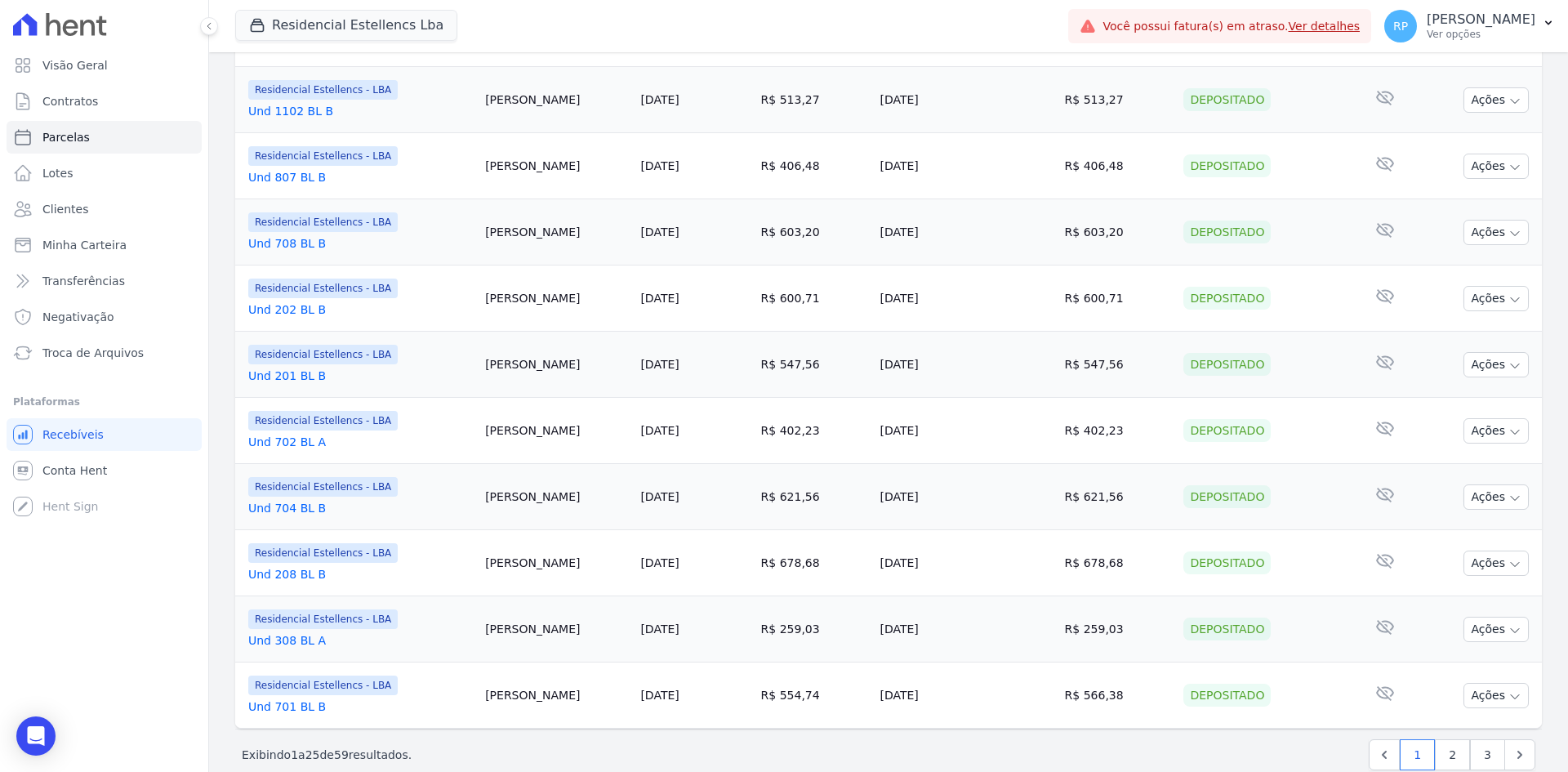
scroll to position [1455, 0]
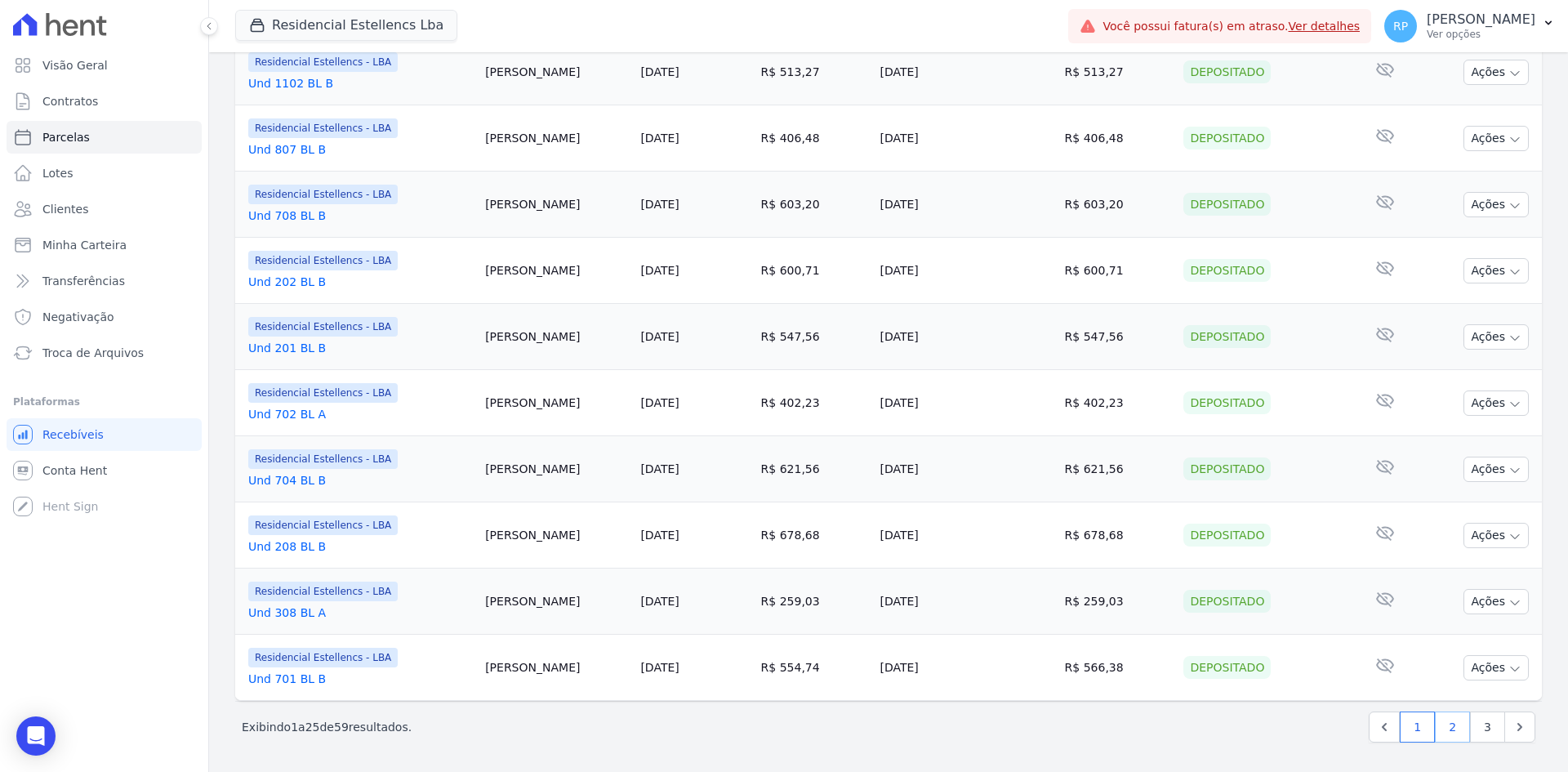
click at [1449, 732] on link "2" at bounding box center [1452, 726] width 35 height 31
select select
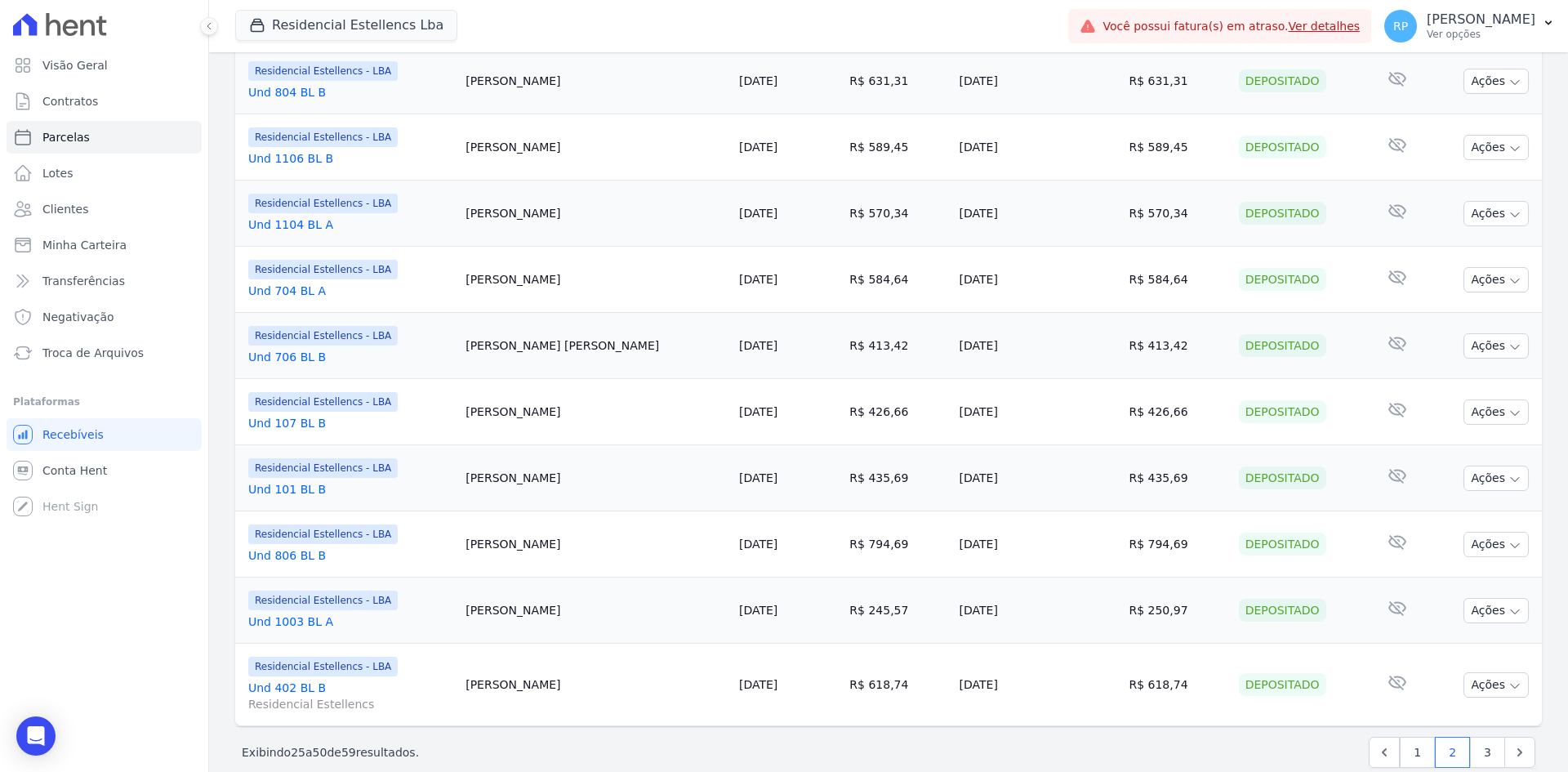
scroll to position [1465, 0]
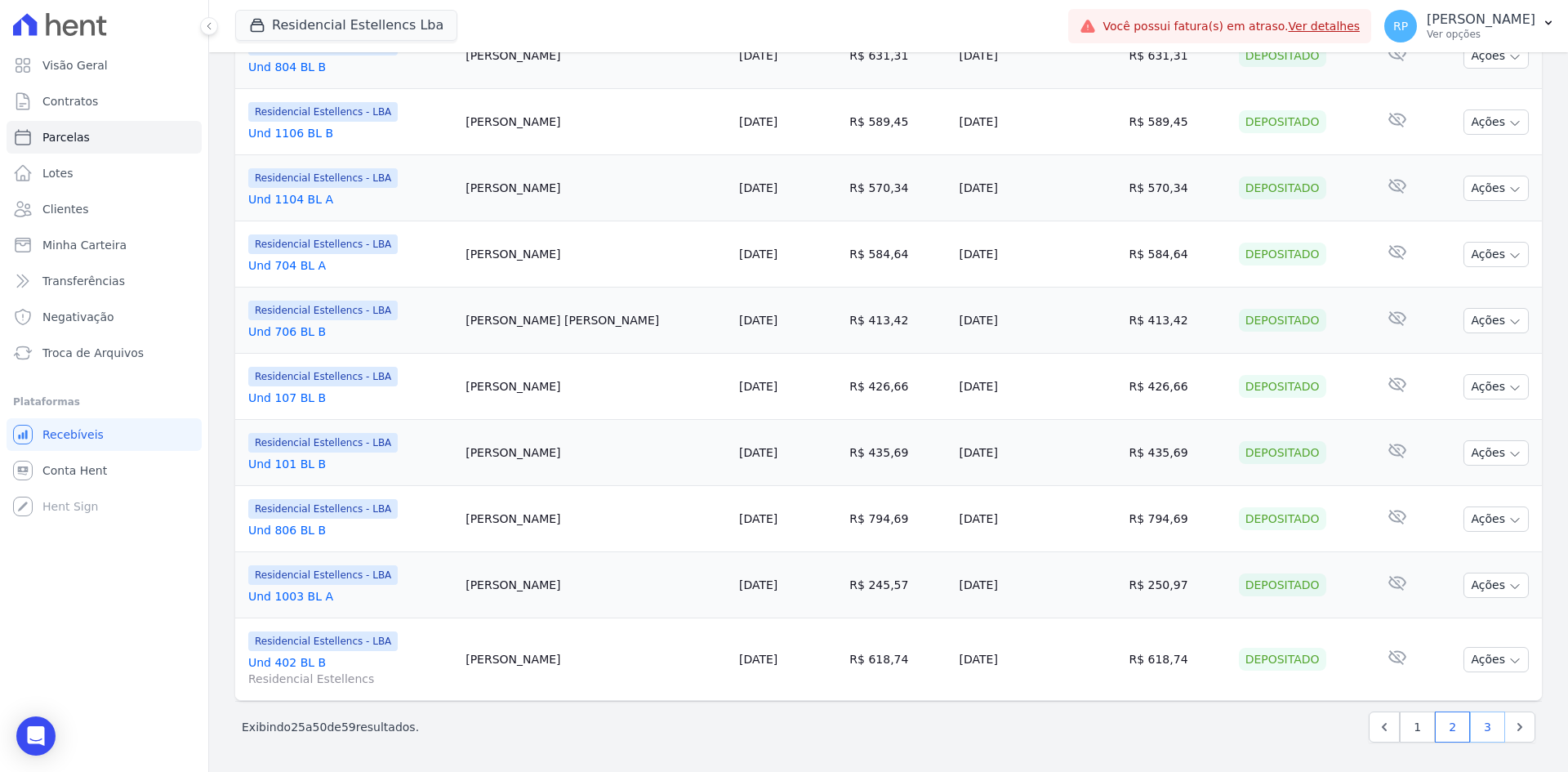
click at [1474, 728] on link "3" at bounding box center [1487, 726] width 35 height 31
select select
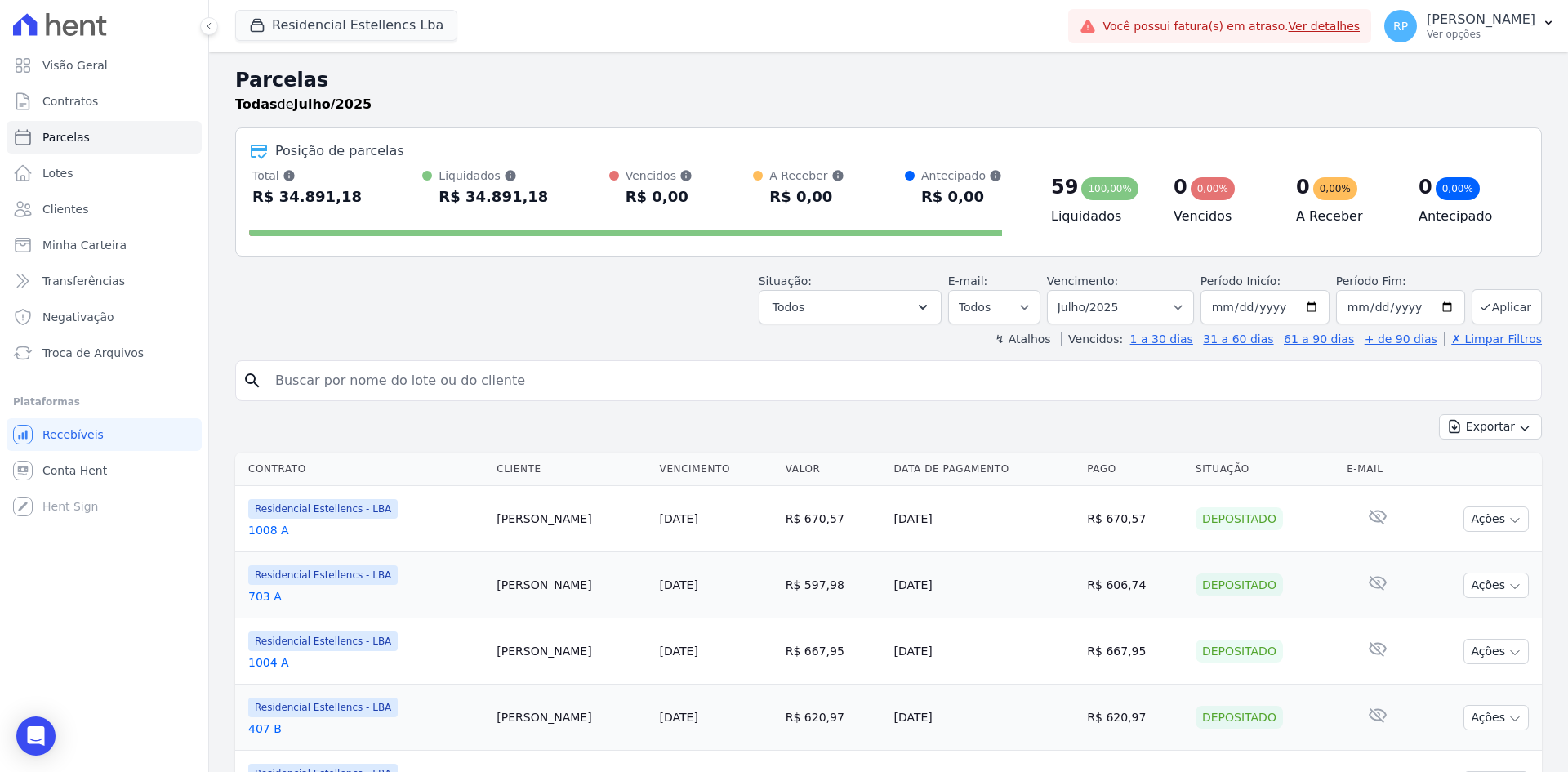
click at [461, 381] on input "search" at bounding box center [900, 380] width 1269 height 32
type input "Luan"
select select
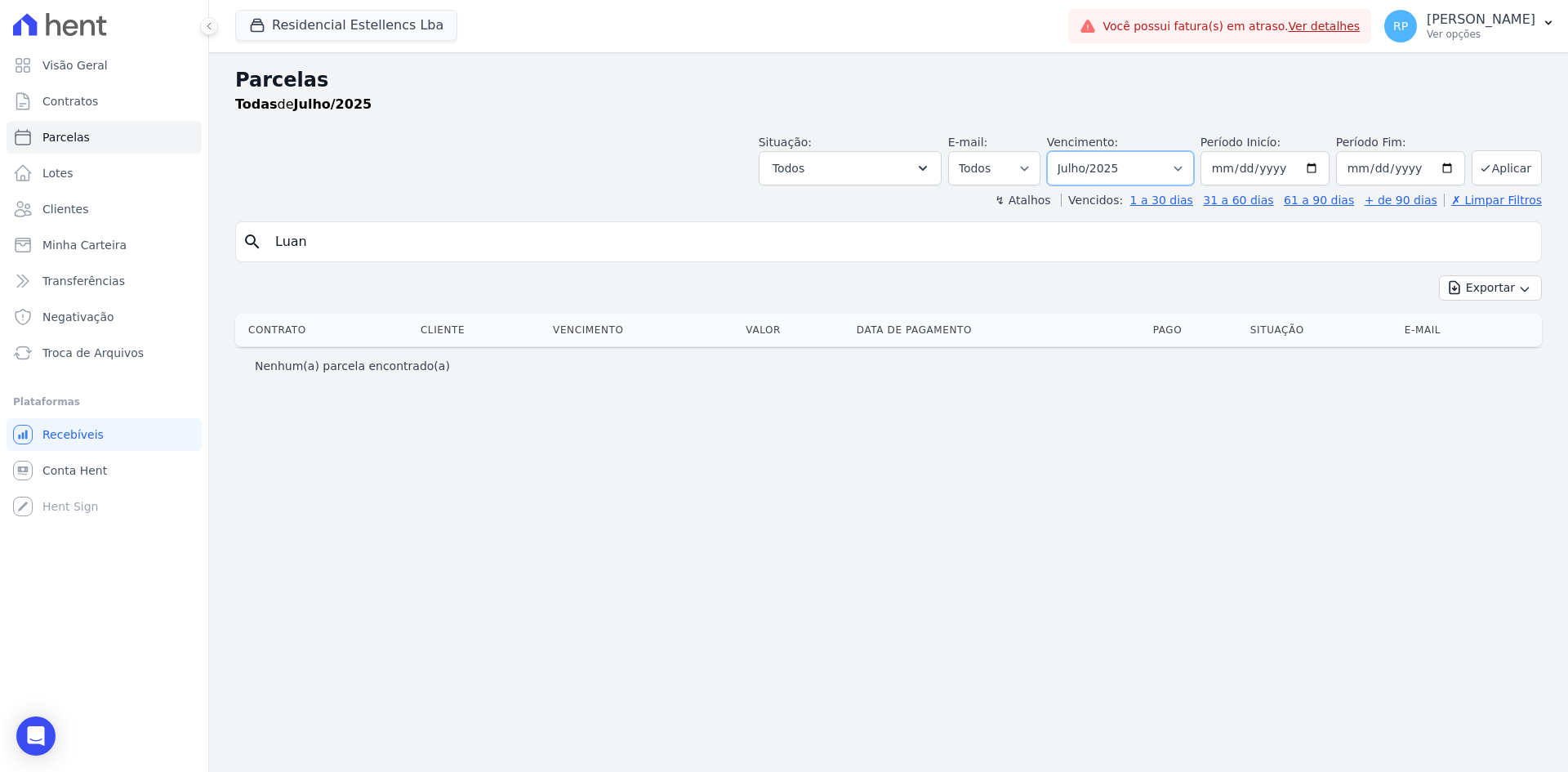
click at [1194, 165] on select "Filtrar por período ──────── Todos os meses Março/2018 Abril/2018 Maio/2018 Jun…" at bounding box center [1120, 167] width 147 height 34
click at [1070, 151] on select "Filtrar por período ──────── Todos os meses Março/2018 Abril/2018 Maio/2018 Jun…" at bounding box center [1120, 167] width 147 height 34
click at [844, 242] on input "Luan" at bounding box center [900, 242] width 1269 height 32
select select
drag, startPoint x: 339, startPoint y: 254, endPoint x: 202, endPoint y: 231, distance: 138.9
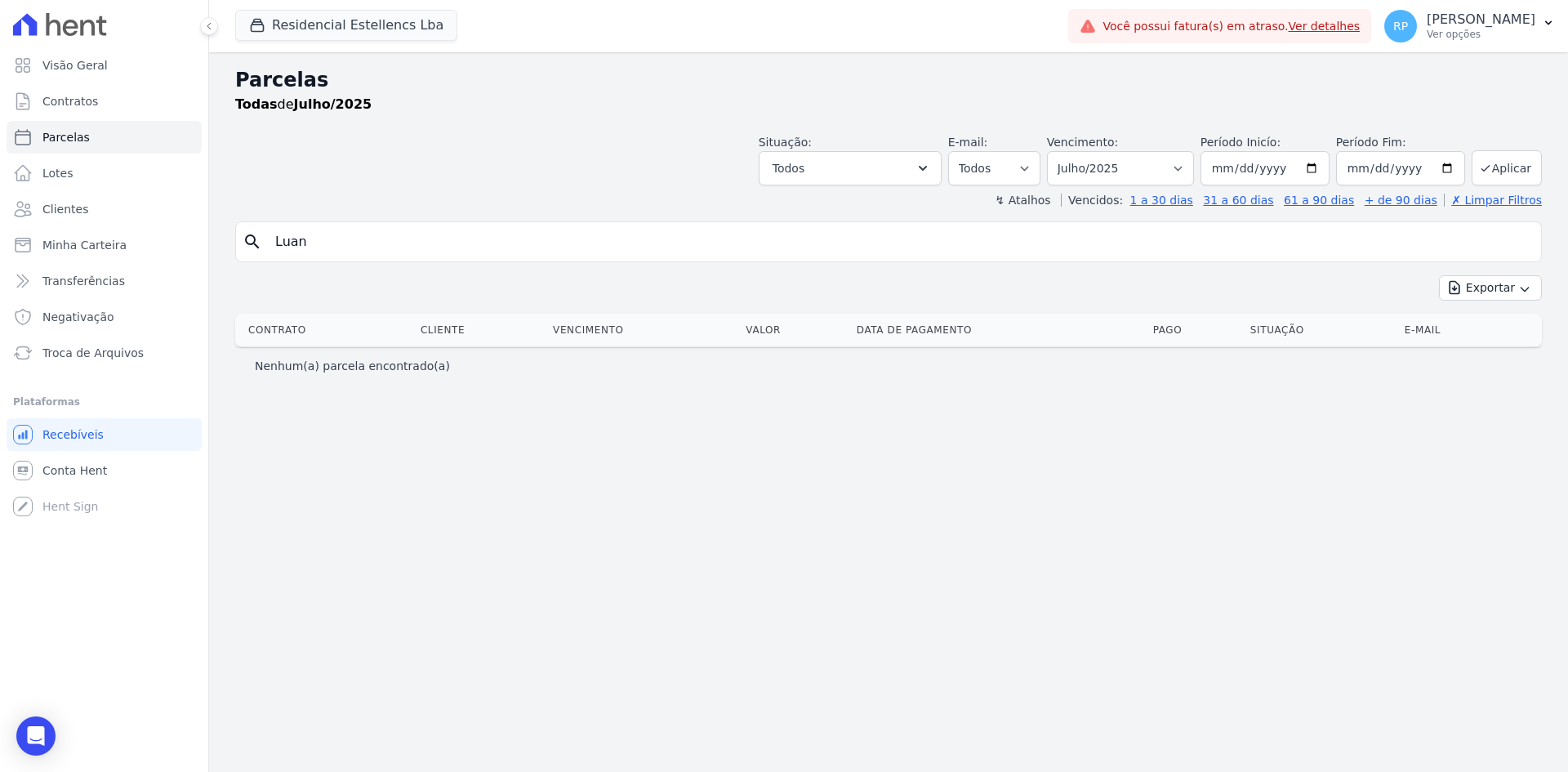
click at [222, 231] on div "Parcelas Todas de Julho/2025 Situação: Agendado Em Aberto Pago Processando Canc…" at bounding box center [889, 412] width 1359 height 720
select select
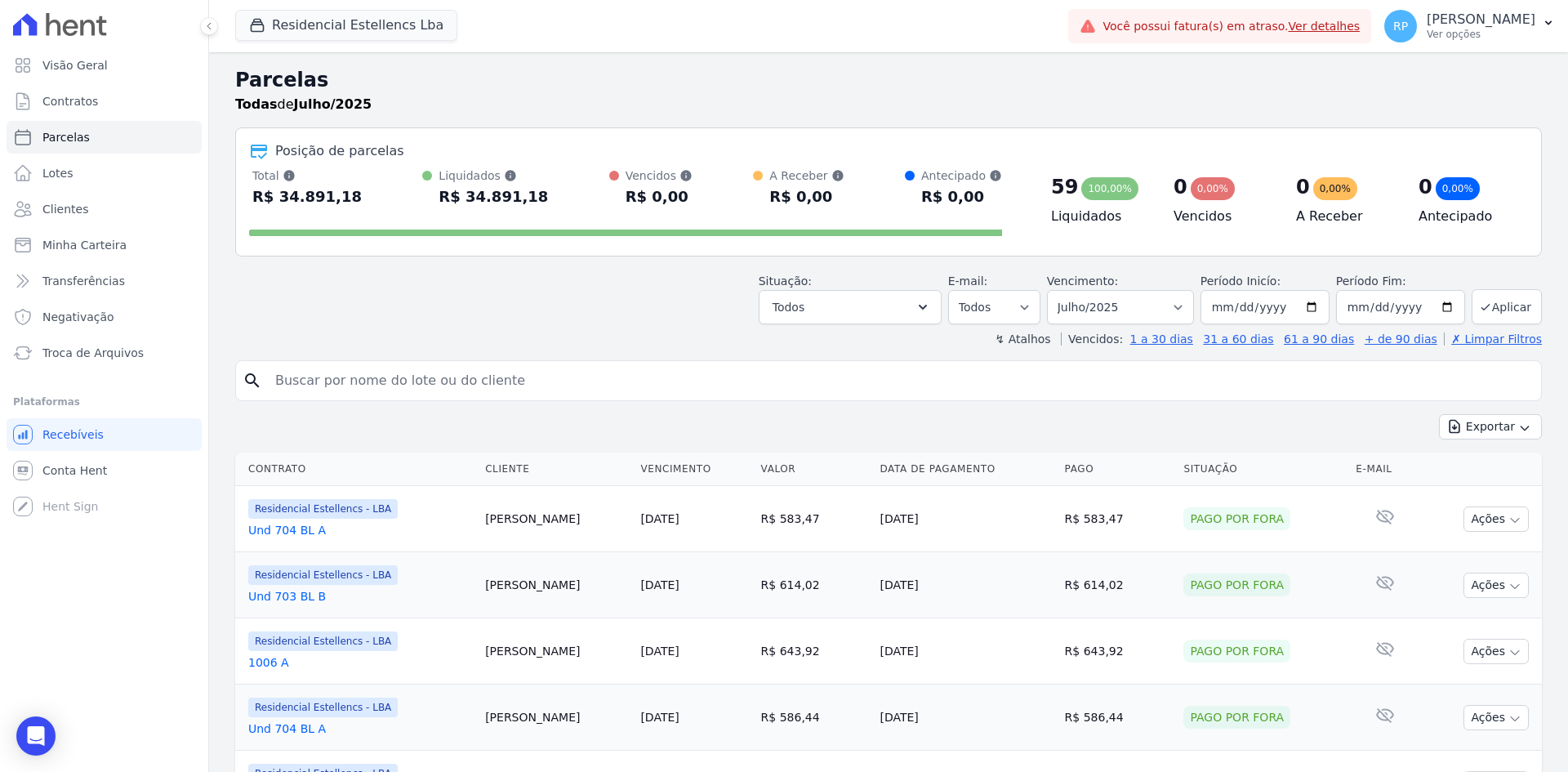
click at [399, 240] on div at bounding box center [625, 229] width 753 height 26
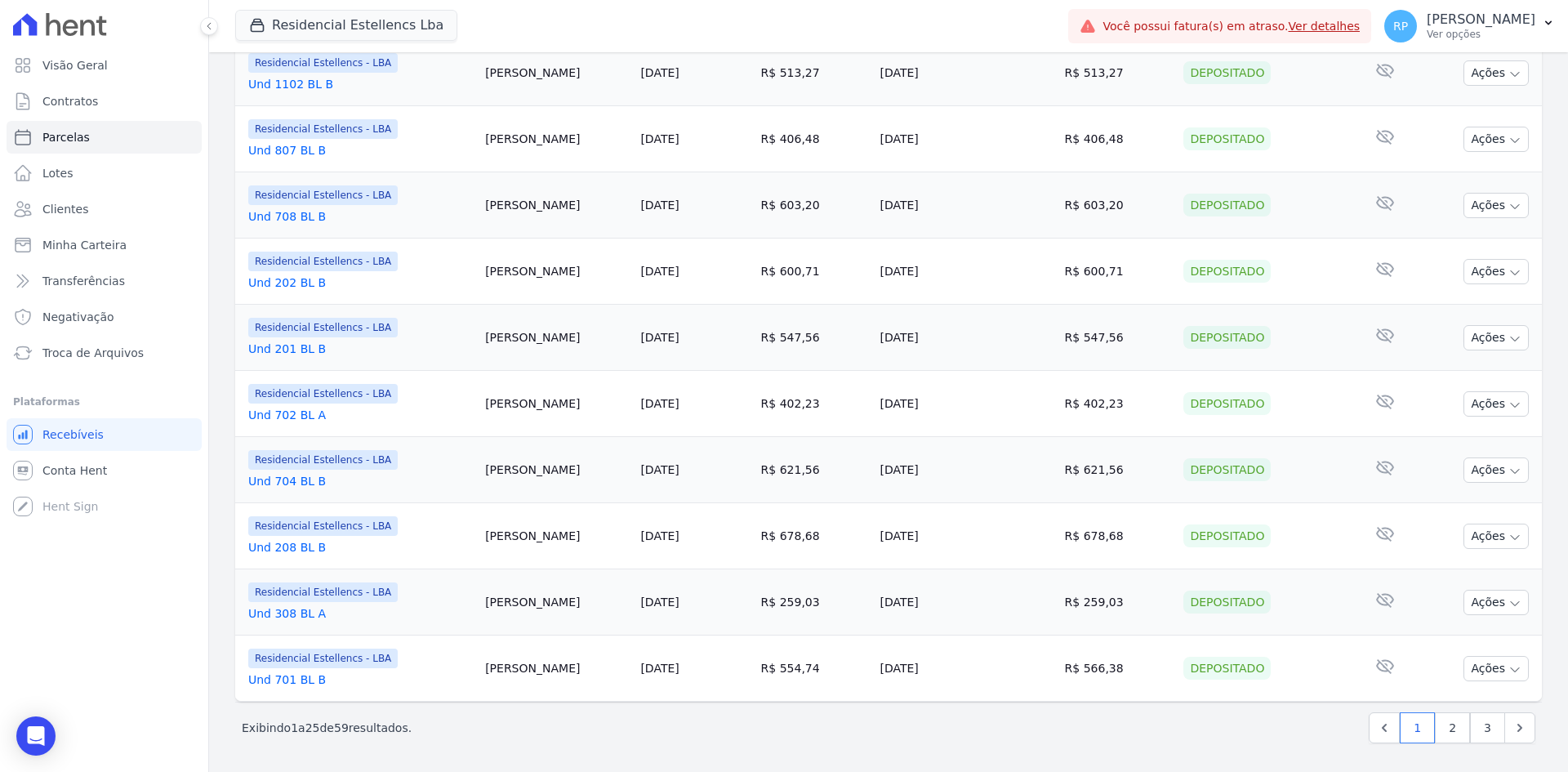
scroll to position [1455, 0]
click at [1446, 716] on link "2" at bounding box center [1452, 726] width 35 height 31
select select
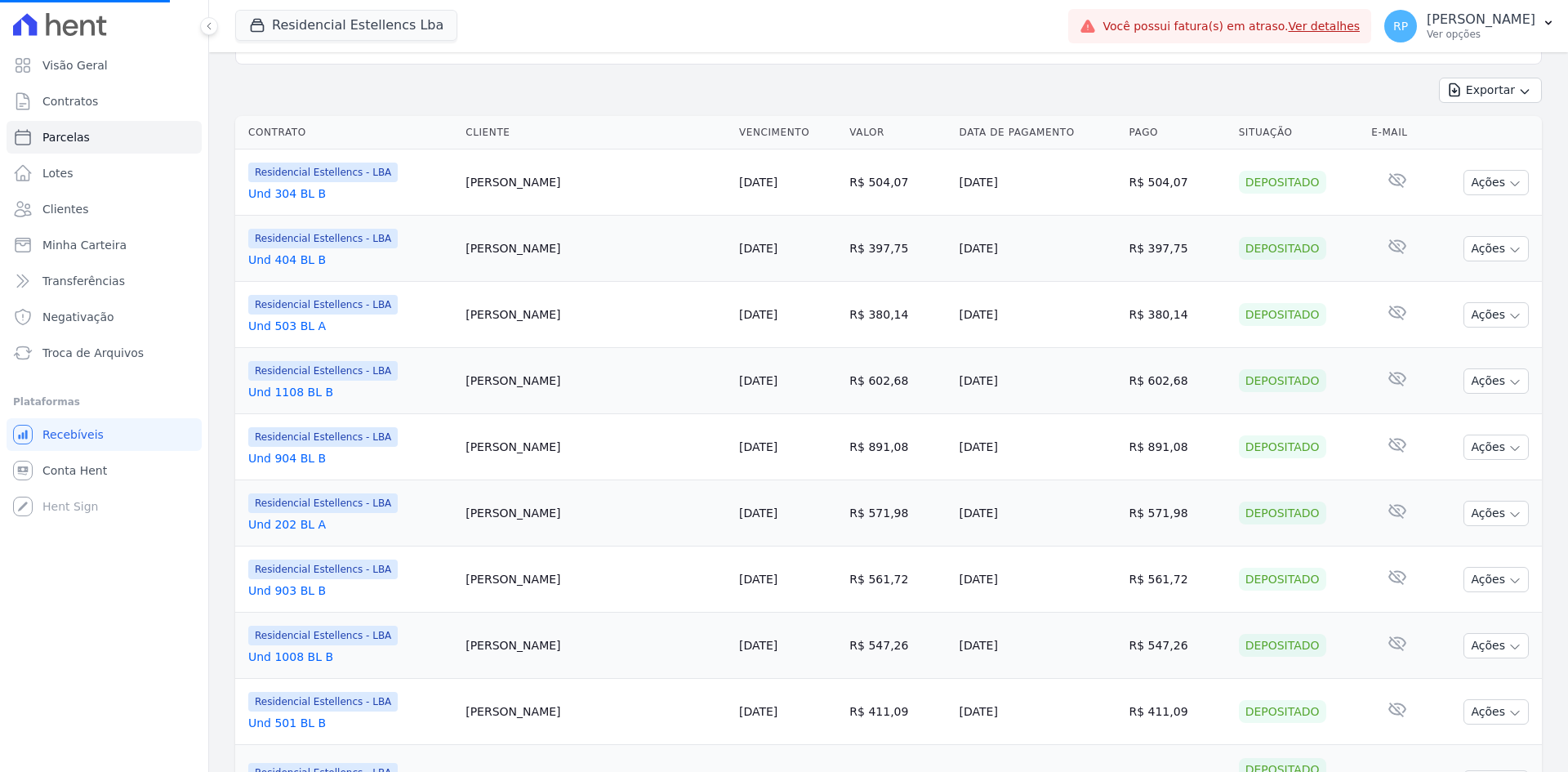
scroll to position [408, 0]
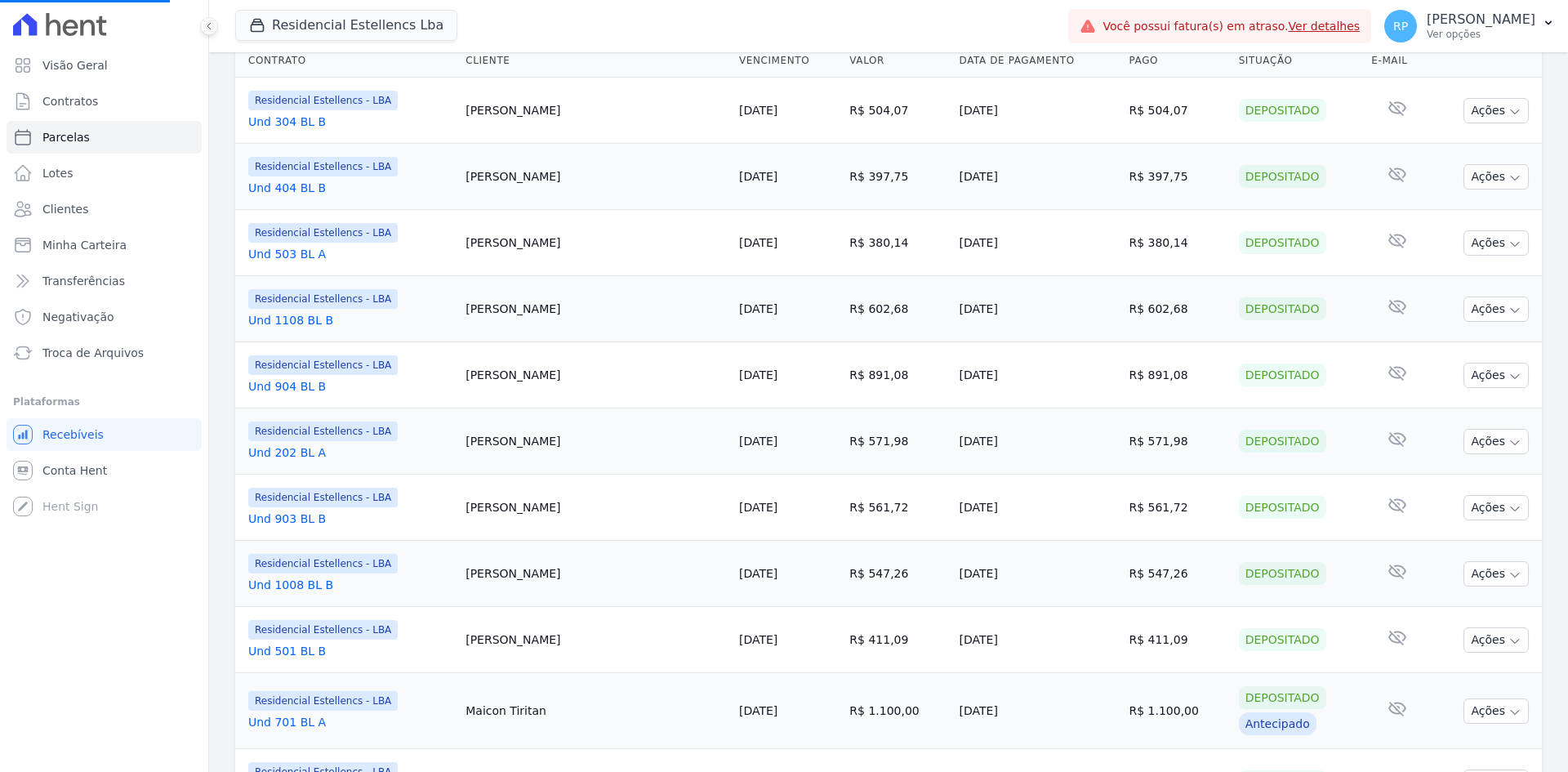
select select
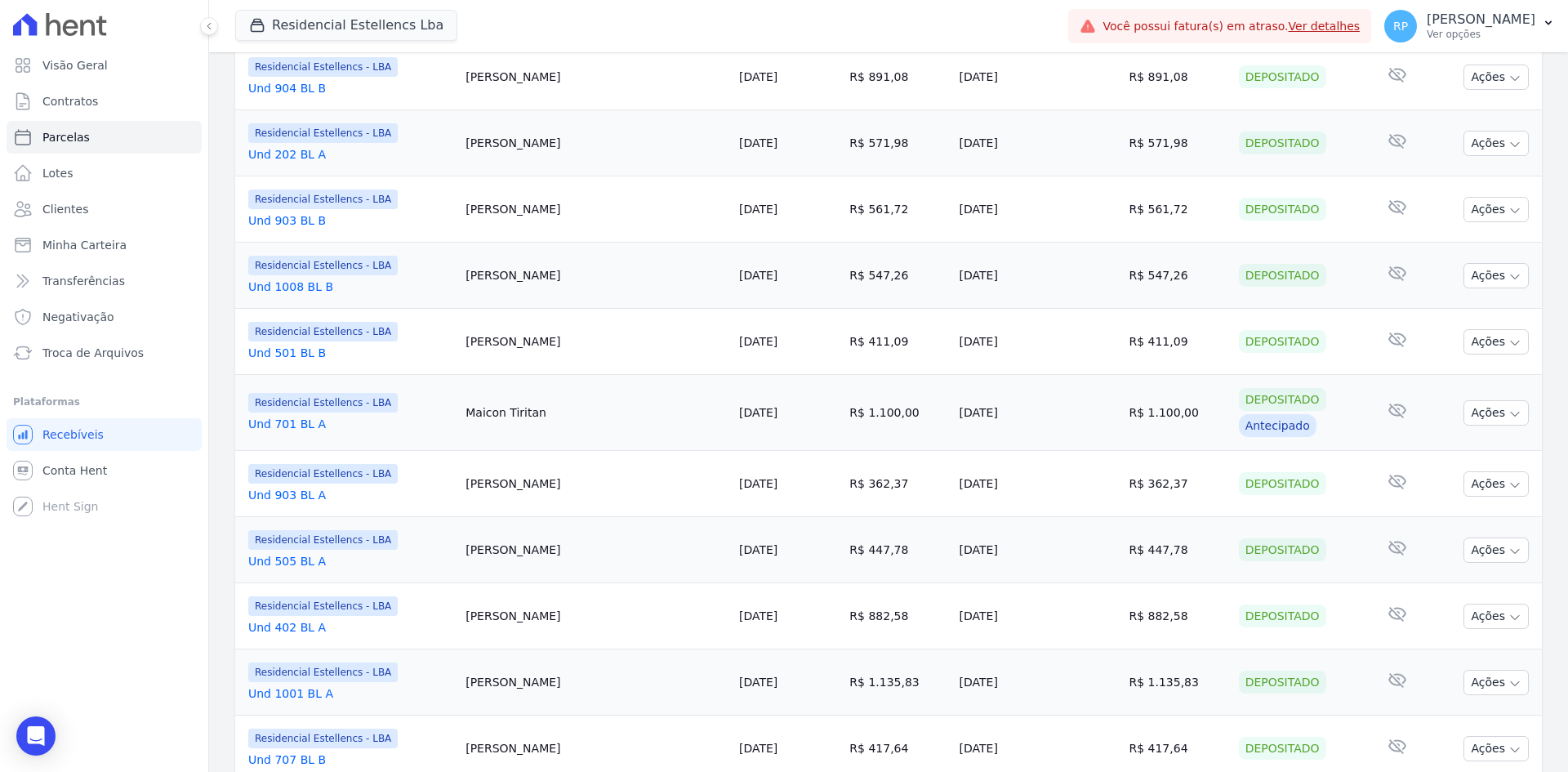
scroll to position [735, 0]
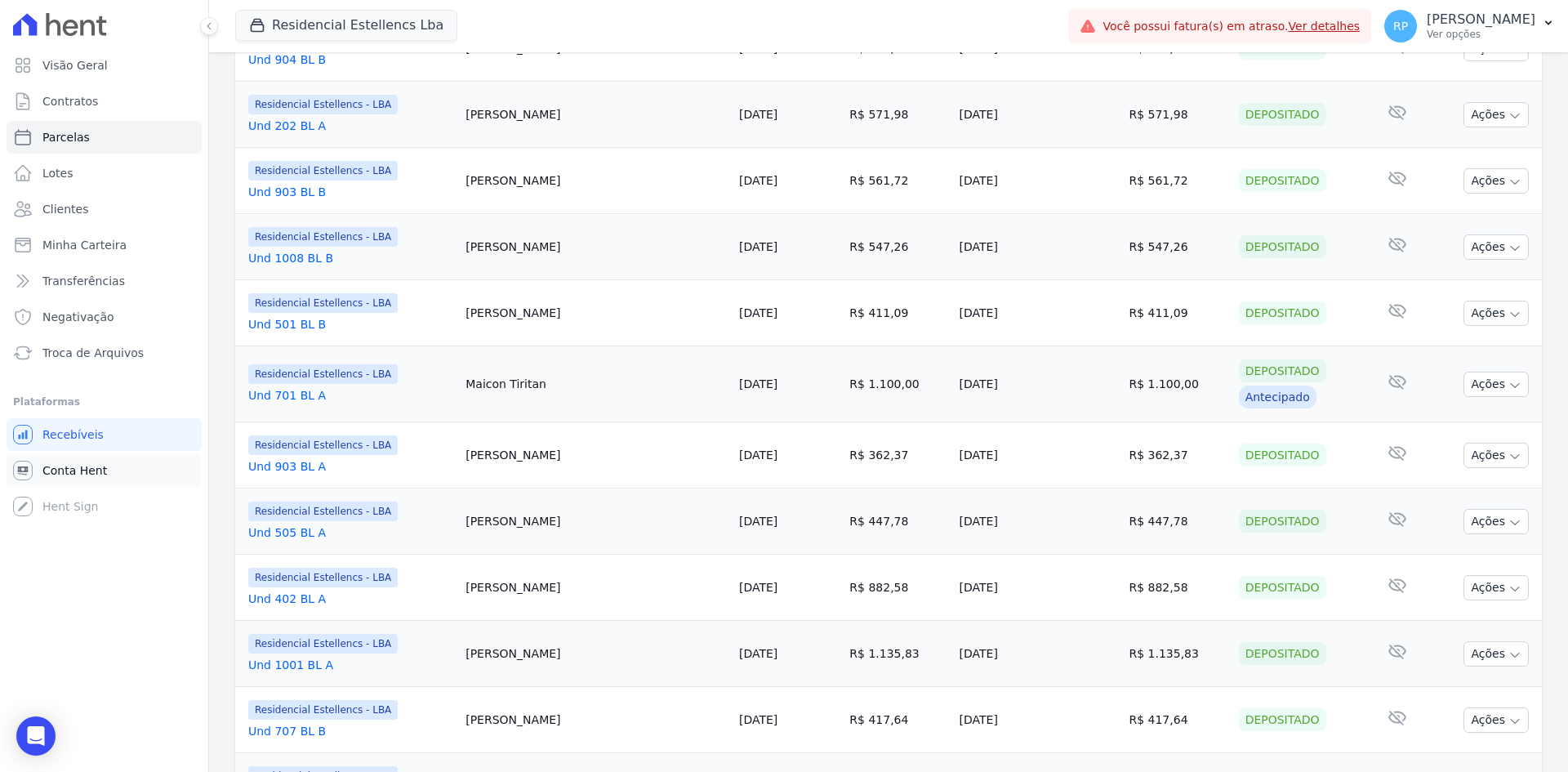
click at [59, 466] on span "Conta Hent" at bounding box center [74, 471] width 64 height 17
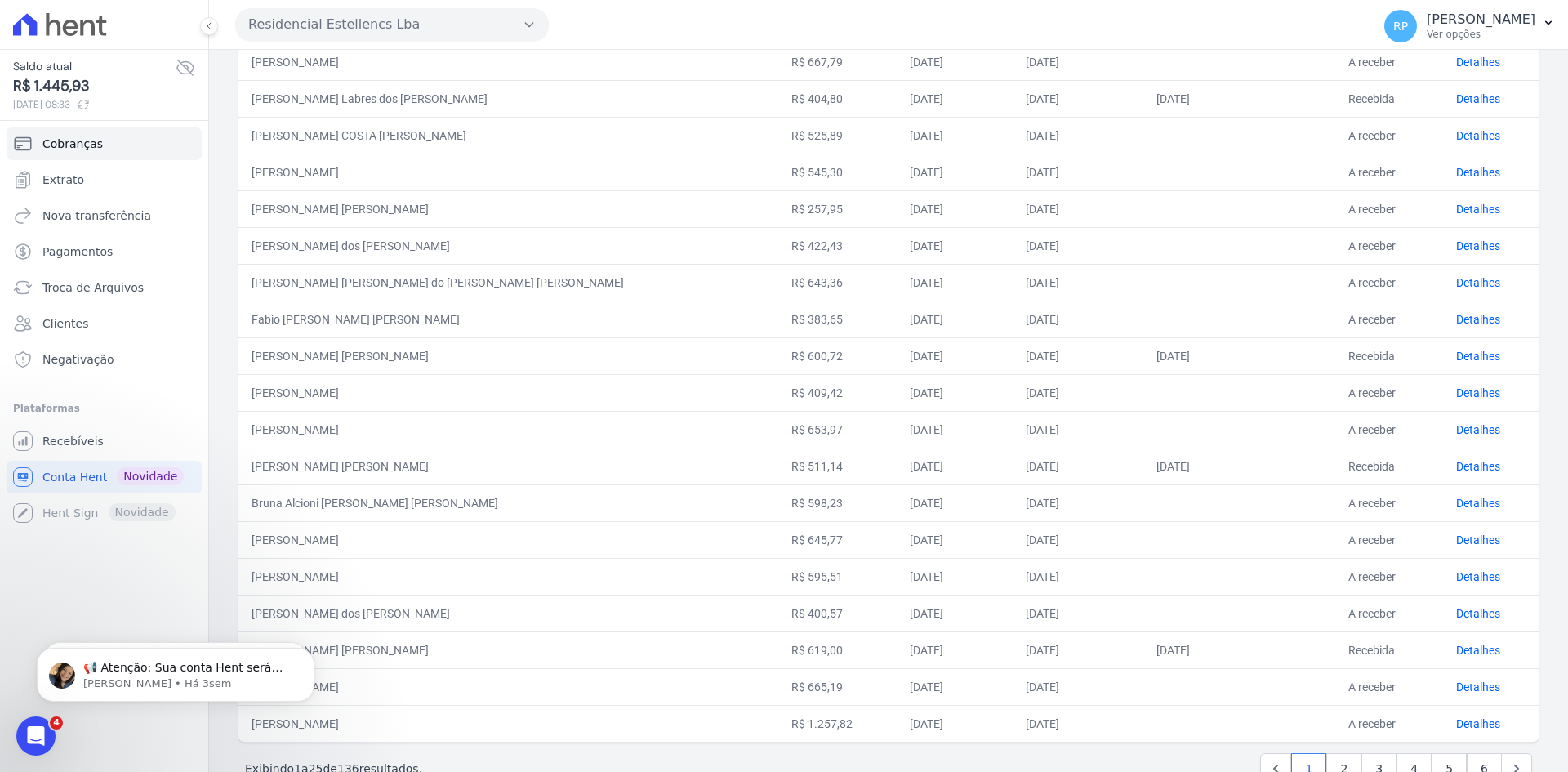
scroll to position [477, 0]
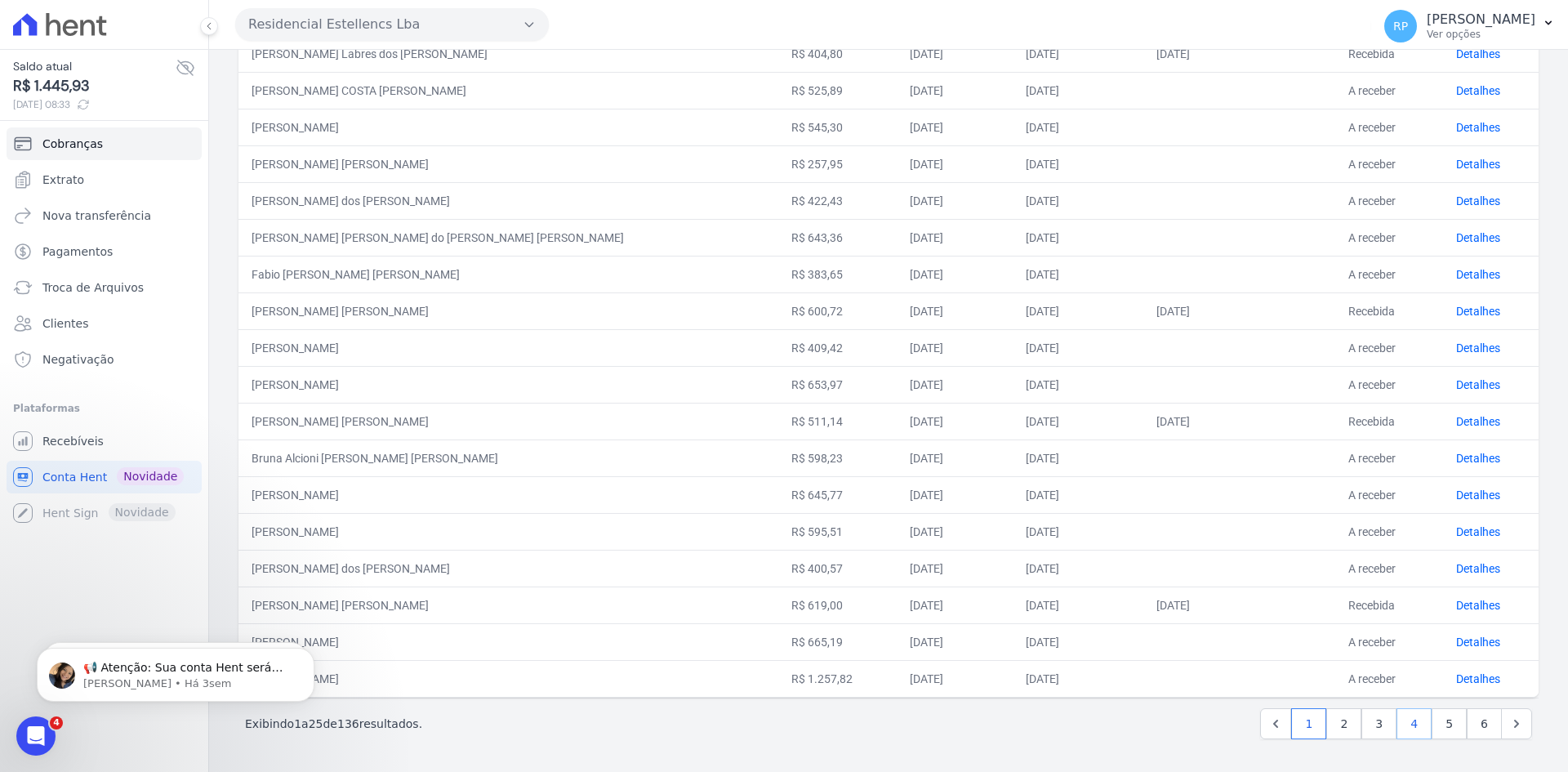
click at [1415, 721] on link "4" at bounding box center [1414, 723] width 35 height 31
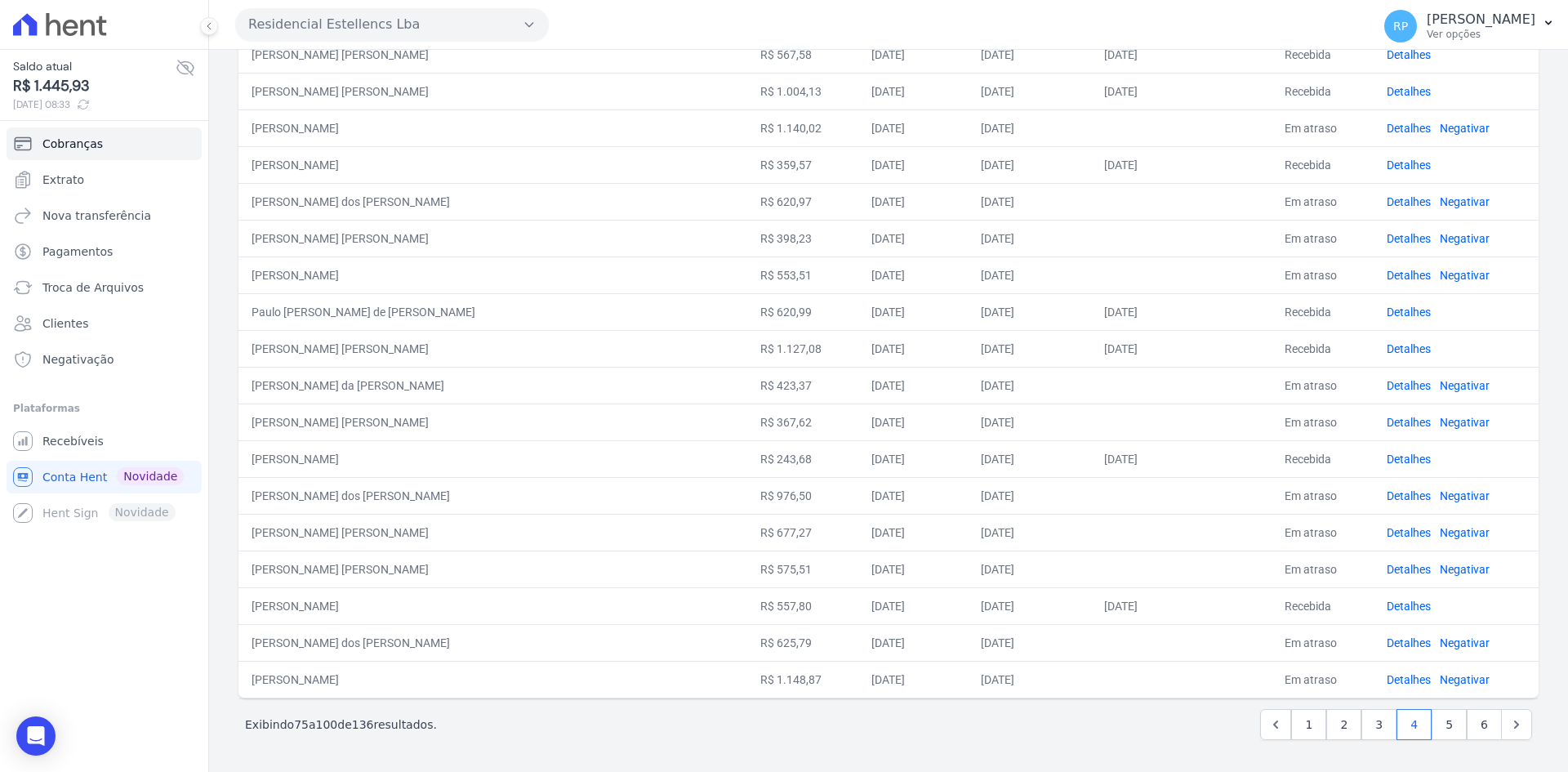
scroll to position [477, 0]
drag, startPoint x: 321, startPoint y: 642, endPoint x: 1218, endPoint y: 627, distance: 897.1
click at [664, 667] on tbody "[PERSON_NAME] [PERSON_NAME] do [PERSON_NAME] [PERSON_NAME] R$ 641,04 [DATE] [DA…" at bounding box center [888, 237] width 1300 height 919
click at [1278, 617] on td "Recebida" at bounding box center [1322, 605] width 102 height 37
click at [1127, 636] on td at bounding box center [1181, 641] width 181 height 37
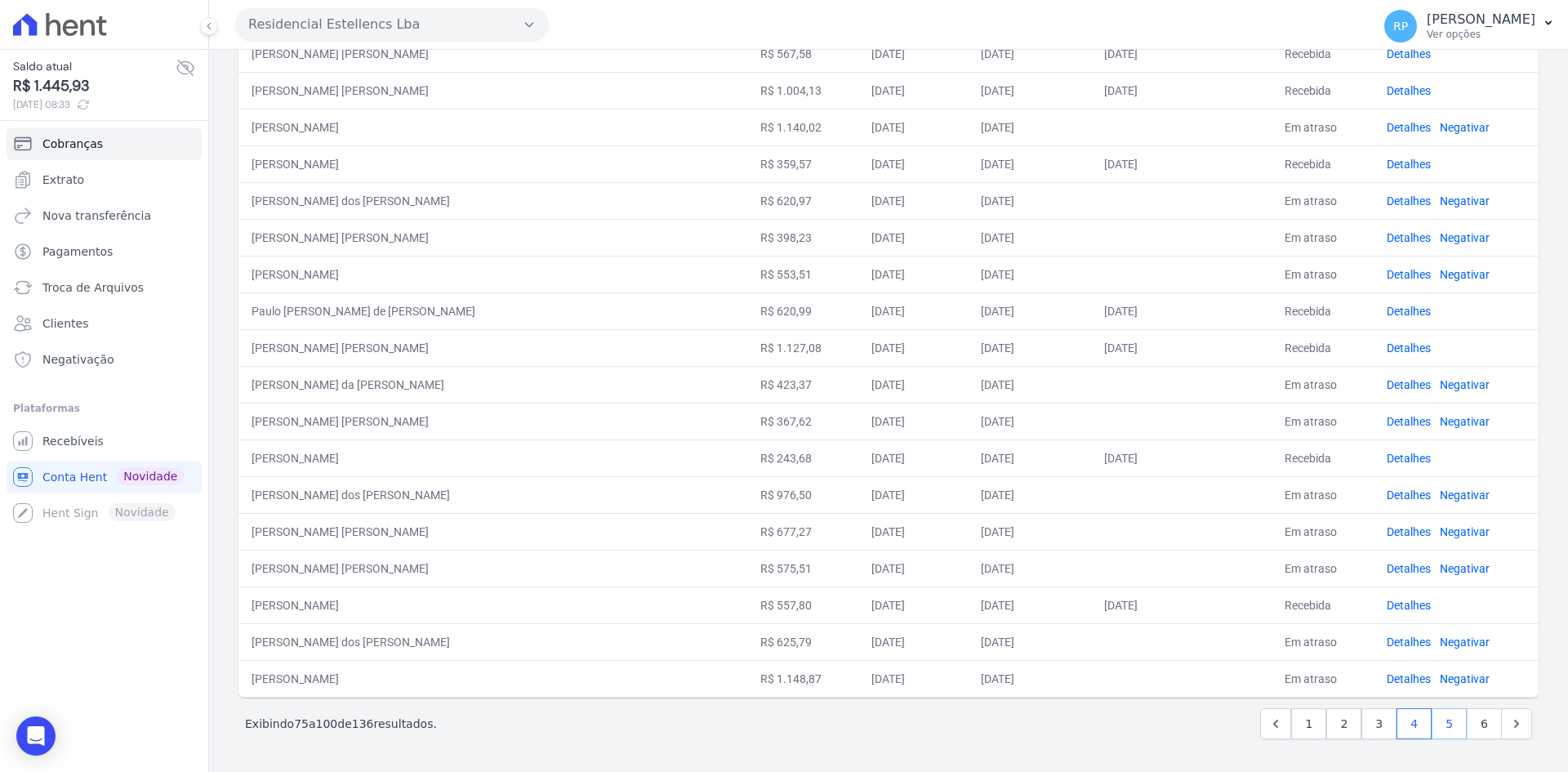
click at [1439, 715] on link "5" at bounding box center [1449, 723] width 35 height 31
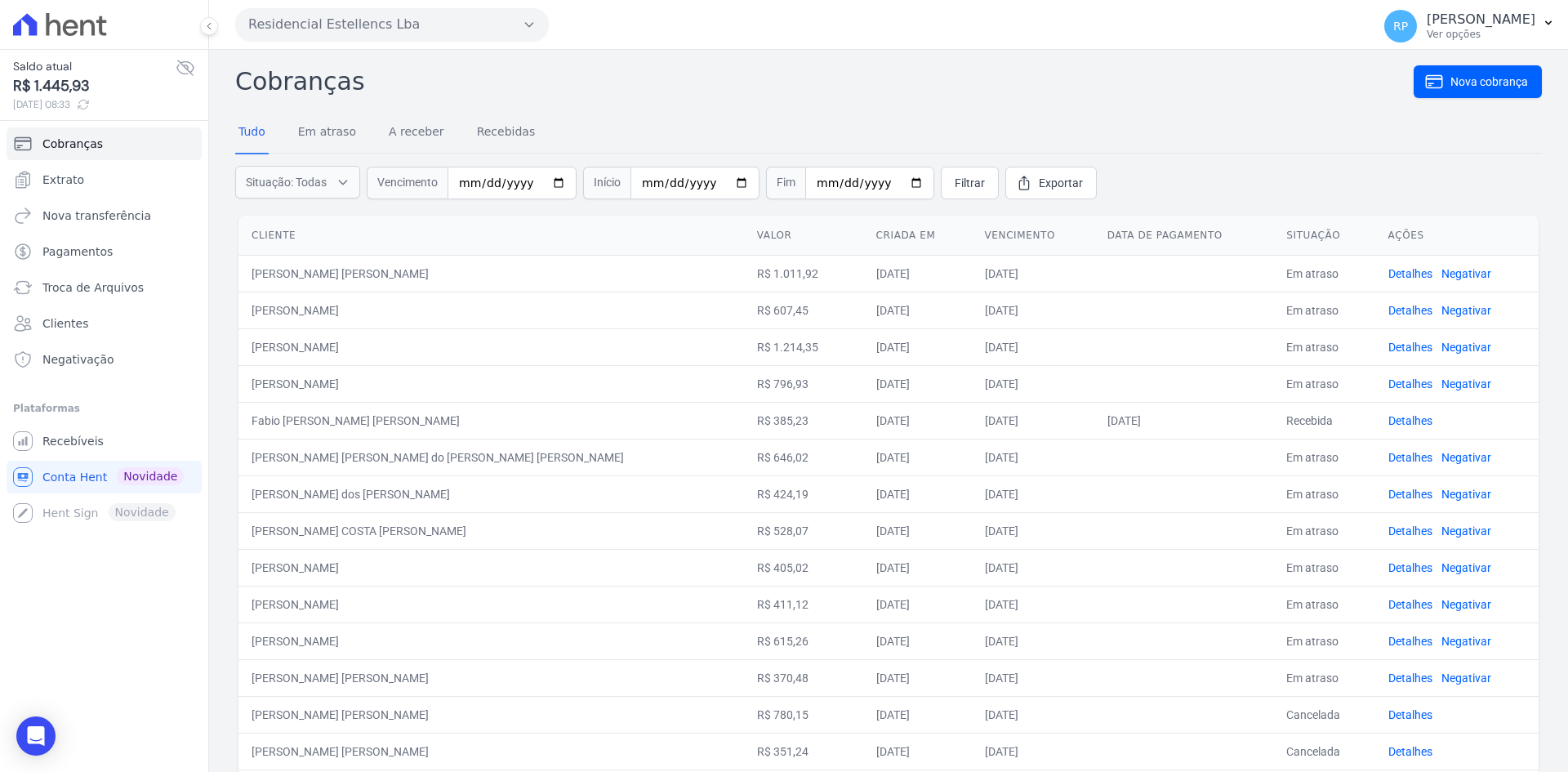
drag, startPoint x: 430, startPoint y: 301, endPoint x: 988, endPoint y: 316, distance: 558.2
click at [988, 316] on tr "[PERSON_NAME] R$ 607,45 [DATE] [DATE] Em atraso Detalhes Negativar" at bounding box center [888, 310] width 1300 height 37
click at [863, 610] on td "[DATE]" at bounding box center [917, 604] width 108 height 37
